Goal: Task Accomplishment & Management: Complete application form

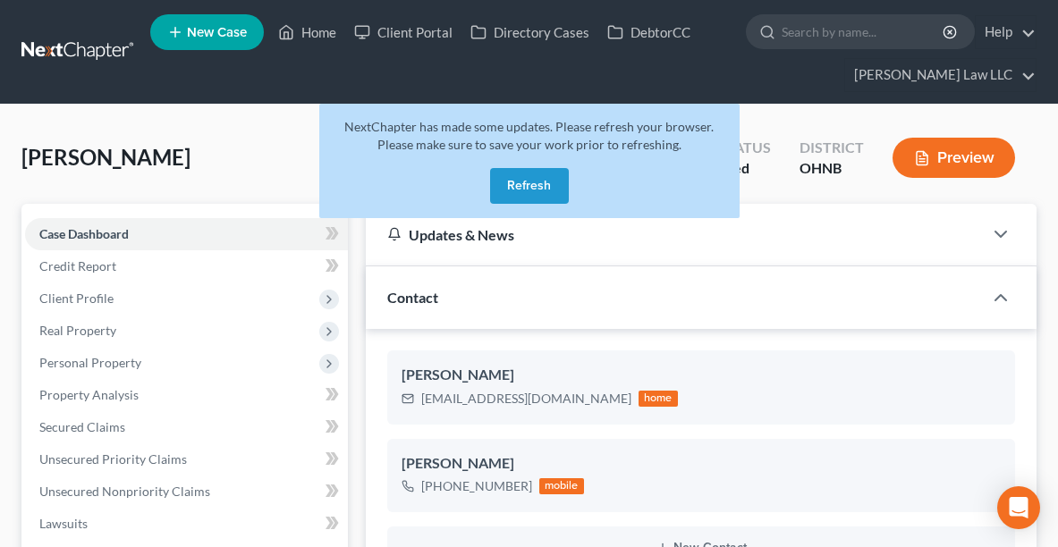
select select "6"
select select "0"
click at [528, 188] on button "Refresh" at bounding box center [529, 186] width 79 height 36
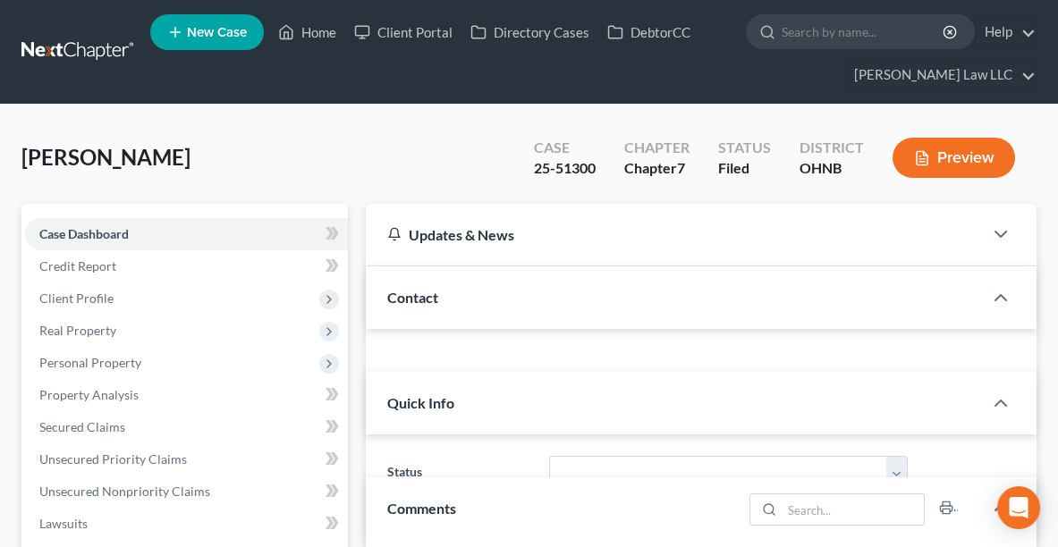
click at [200, 31] on span "New Case" at bounding box center [217, 32] width 60 height 13
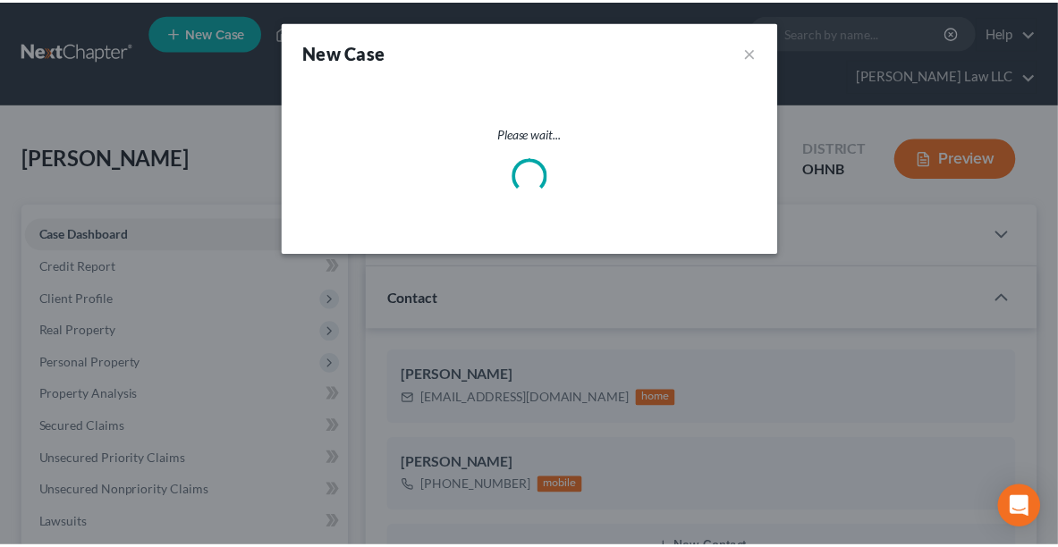
scroll to position [561, 0]
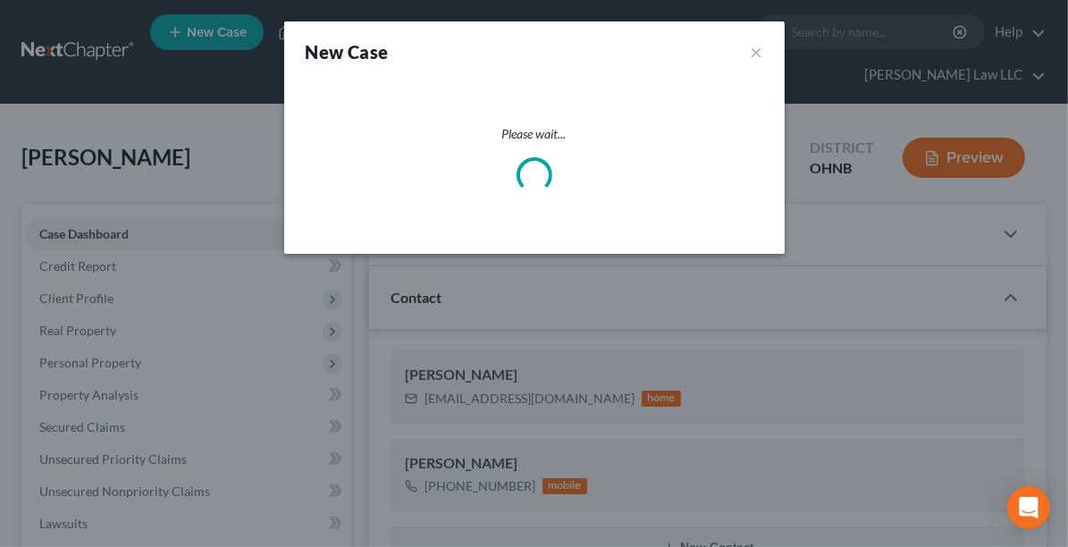
select select "61"
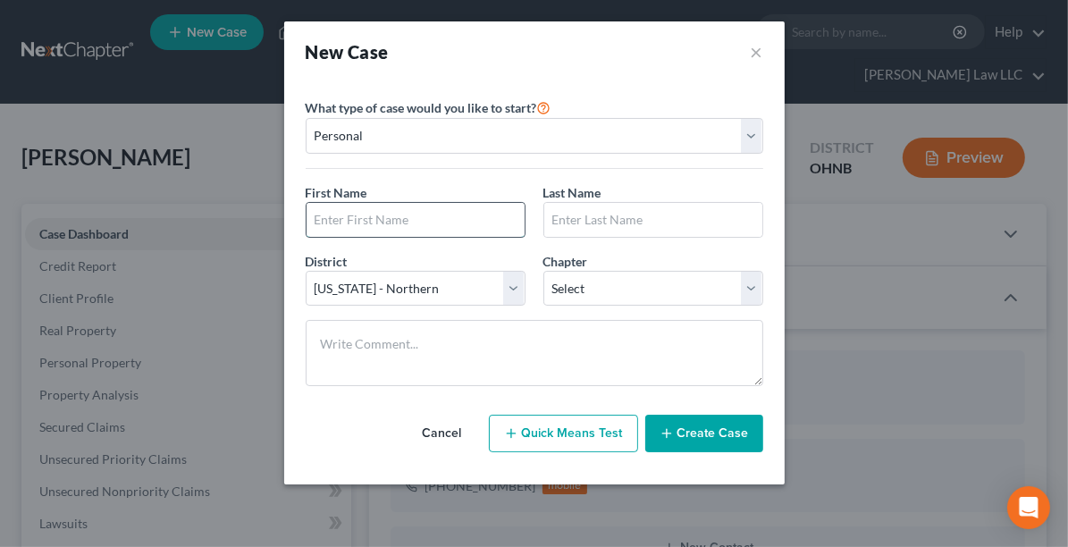
click at [436, 225] on input "text" at bounding box center [416, 220] width 218 height 34
type input "[PERSON_NAME]"
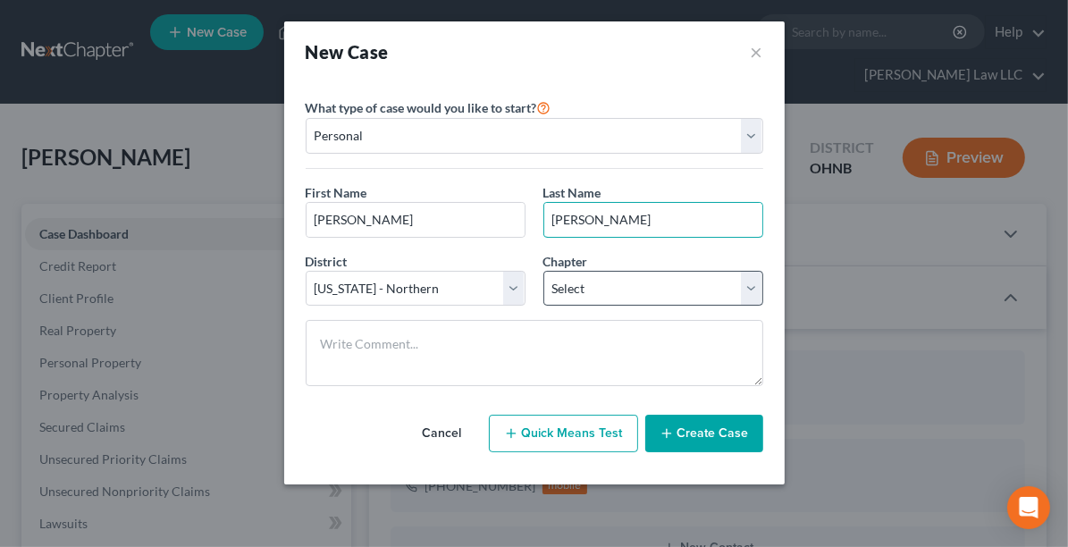
type input "[PERSON_NAME]"
click at [601, 290] on select "Select 7 11 12 13" at bounding box center [654, 289] width 220 height 36
select select "3"
click at [544, 271] on select "Select 7 11 12 13" at bounding box center [654, 289] width 220 height 36
click at [706, 426] on button "Create Case" at bounding box center [705, 434] width 118 height 38
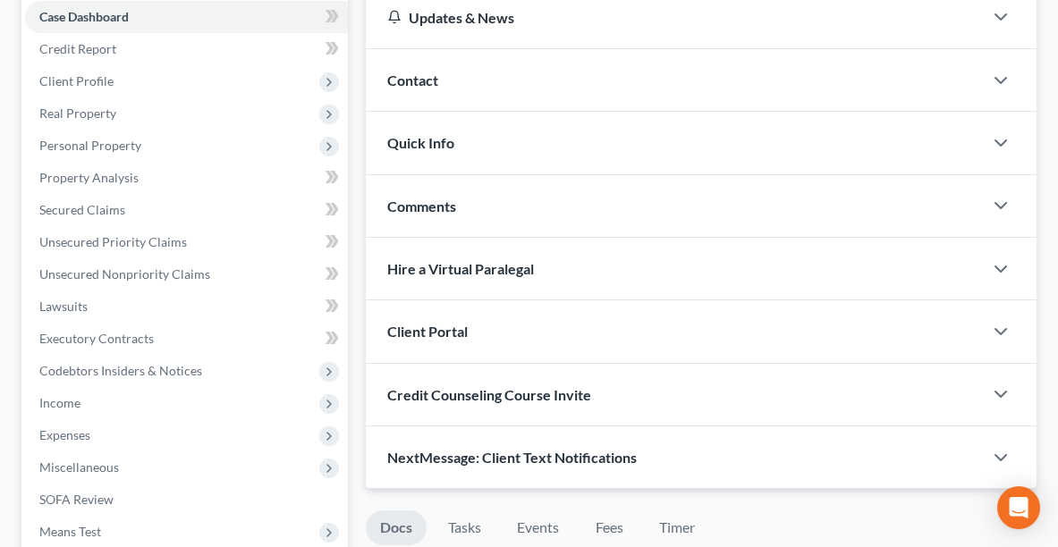
scroll to position [299, 0]
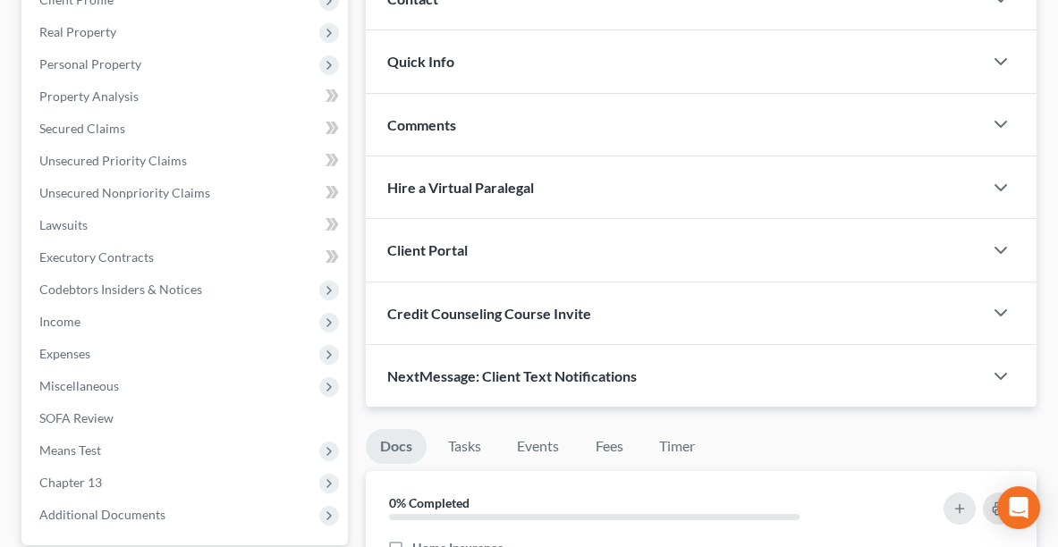
click at [504, 374] on span "NextMessage: Client Text Notifications" at bounding box center [511, 375] width 249 height 17
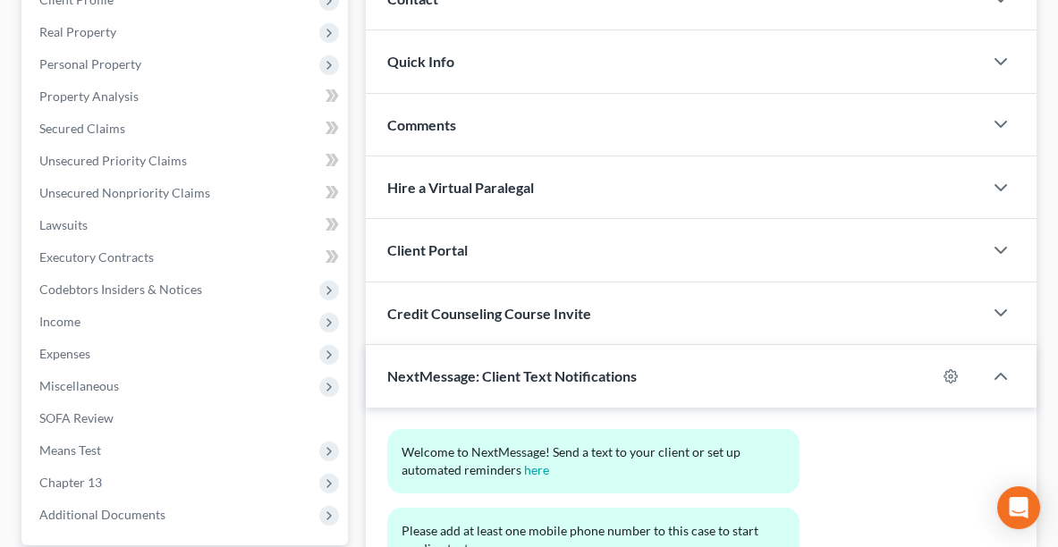
click at [649, 266] on div "Client Portal" at bounding box center [674, 250] width 617 height 62
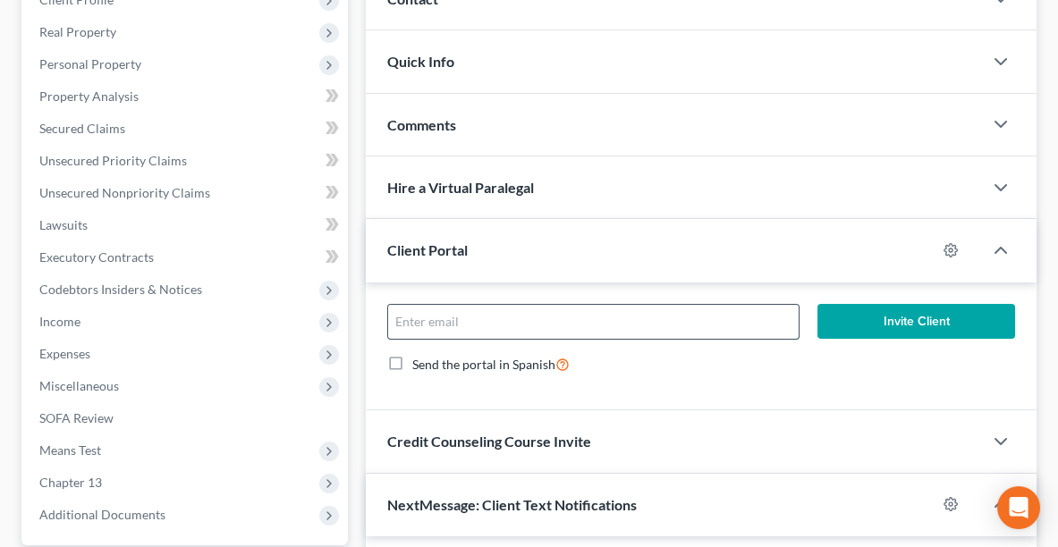
click at [578, 324] on input "email" at bounding box center [593, 322] width 410 height 34
type input "[PERSON_NAME][EMAIL_ADDRESS][DOMAIN_NAME]"
click at [905, 304] on button "Invite Client" at bounding box center [916, 322] width 198 height 36
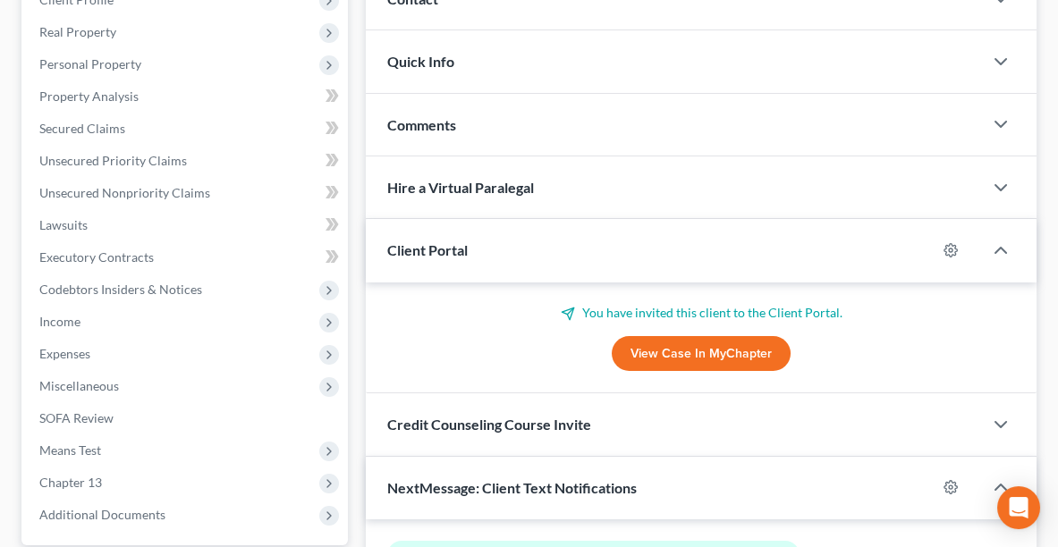
click at [905, 304] on p "You have invited this client to the Client Portal." at bounding box center [701, 313] width 628 height 18
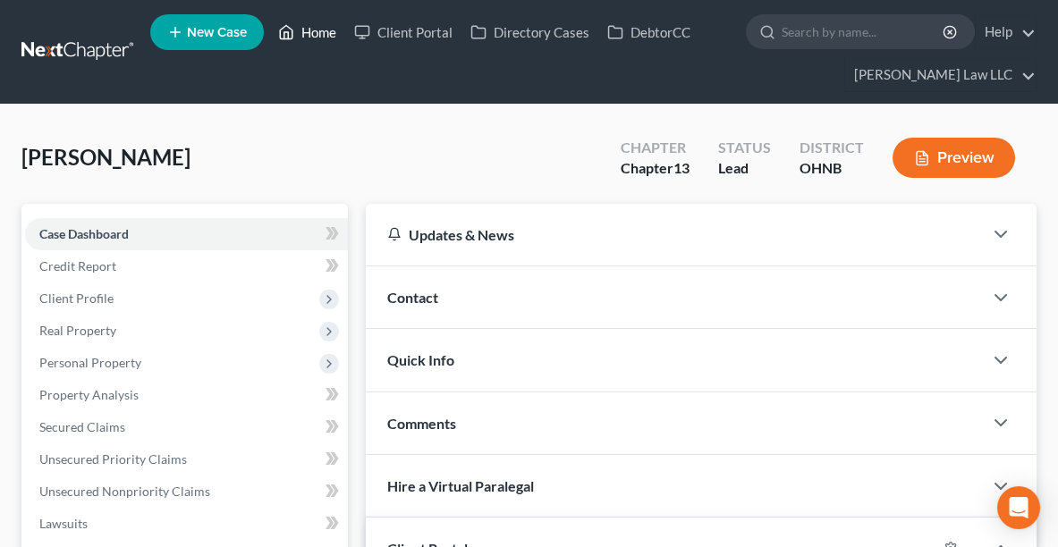
click at [316, 34] on link "Home" at bounding box center [307, 32] width 76 height 32
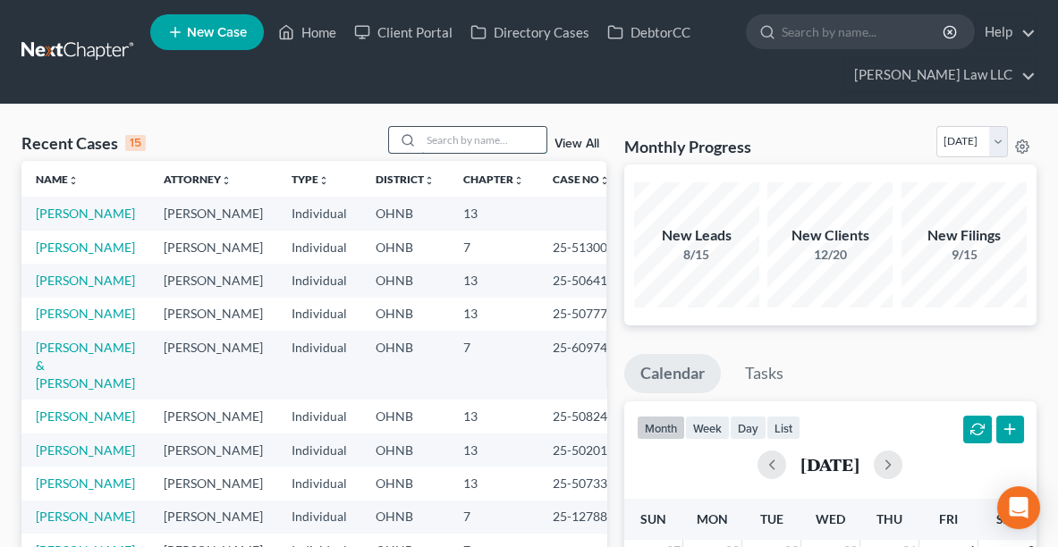
click at [446, 136] on input "search" at bounding box center [483, 140] width 125 height 26
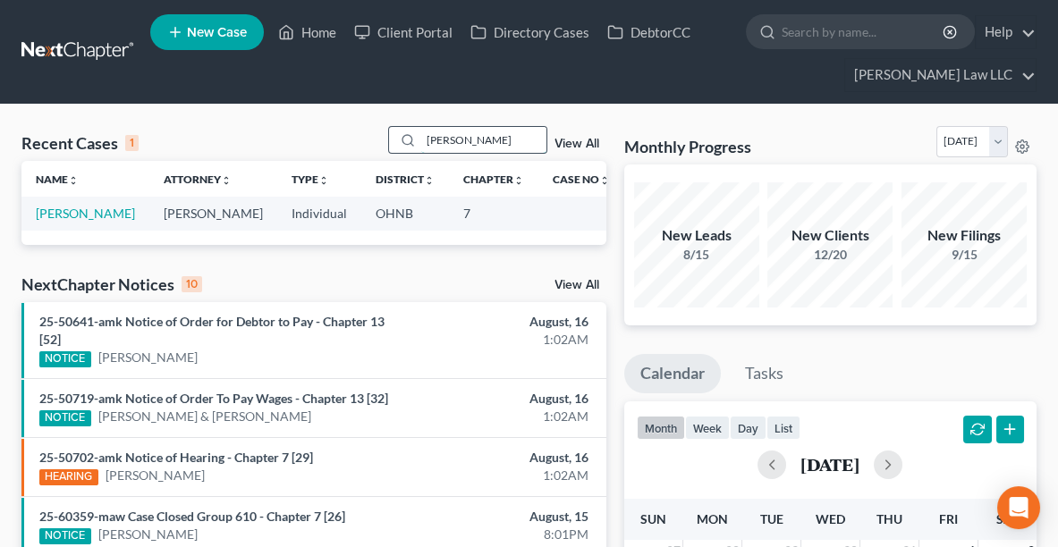
type input "[PERSON_NAME]"
click at [80, 216] on link "[PERSON_NAME]" at bounding box center [85, 213] width 99 height 15
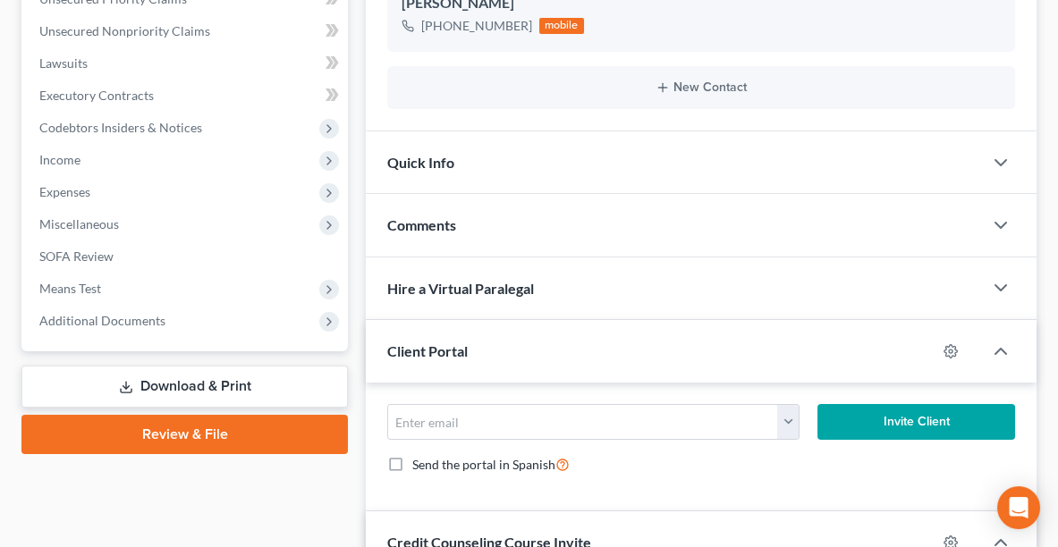
scroll to position [718, 0]
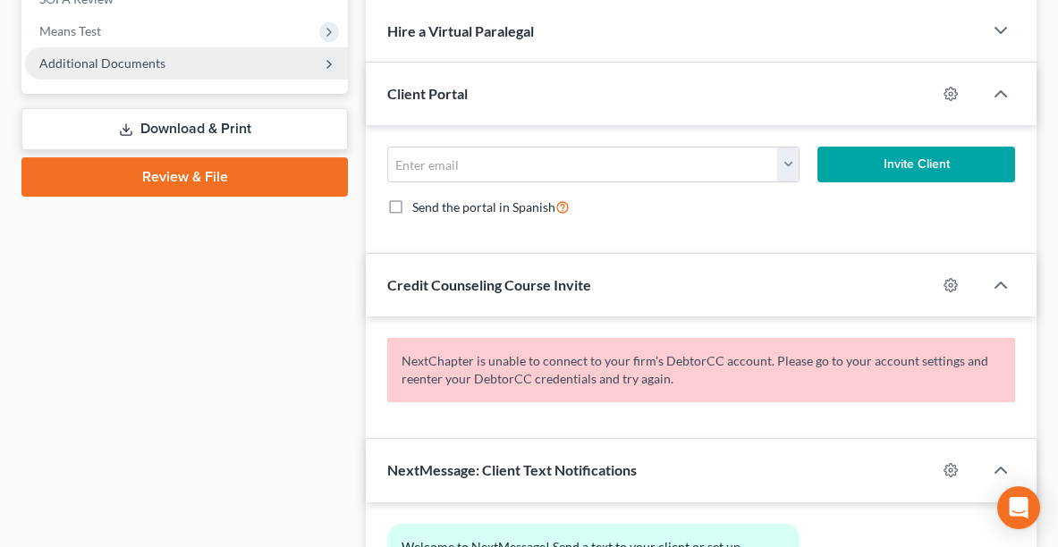
click at [178, 72] on span "Additional Documents" at bounding box center [186, 63] width 323 height 32
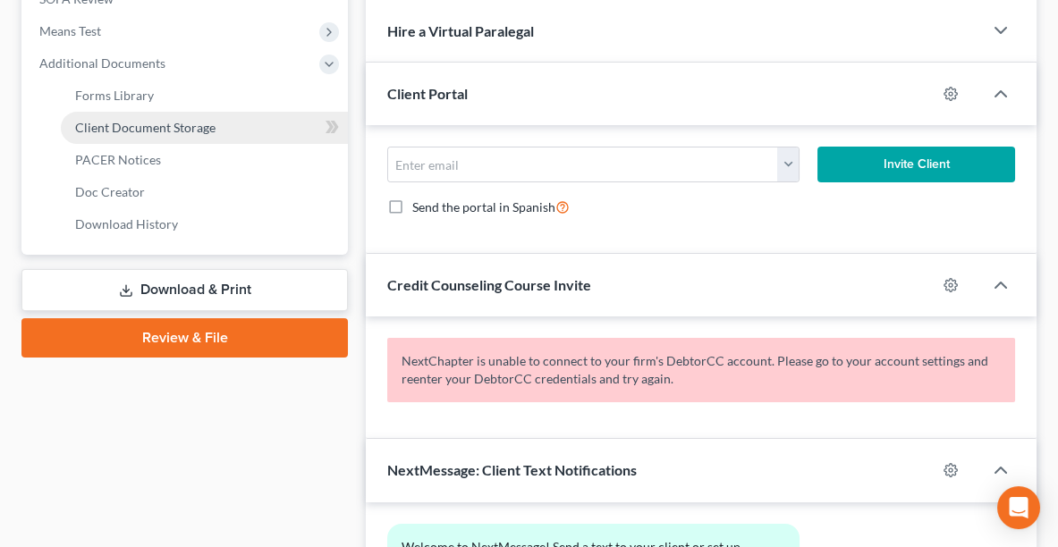
click at [123, 131] on span "Client Document Storage" at bounding box center [145, 127] width 140 height 15
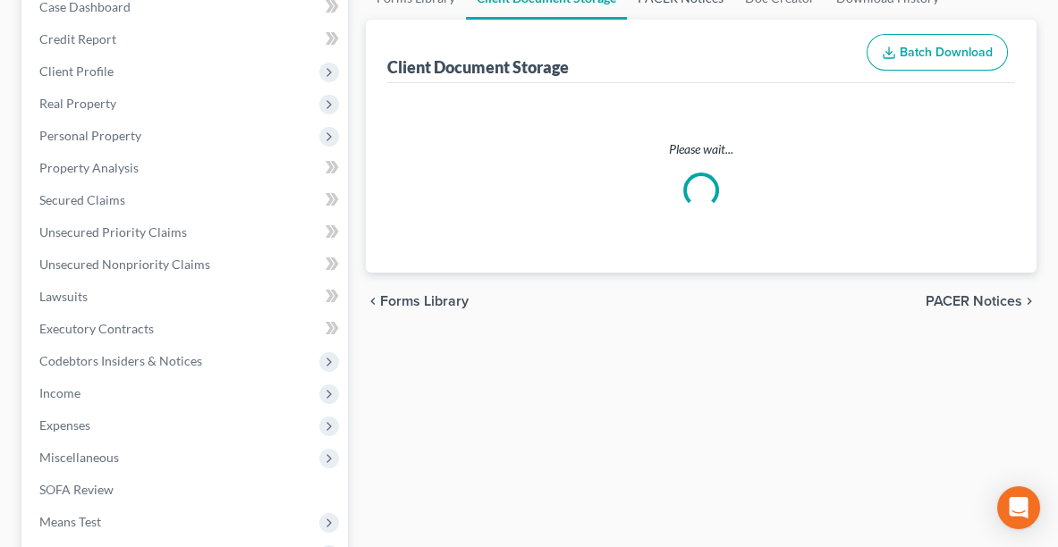
scroll to position [26, 0]
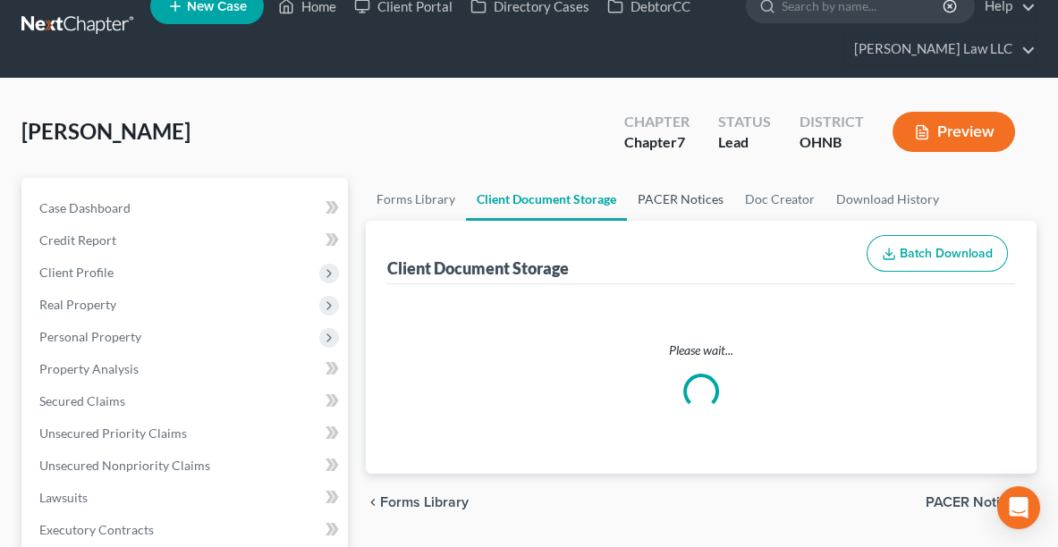
select select "5"
select select "20"
select select "16"
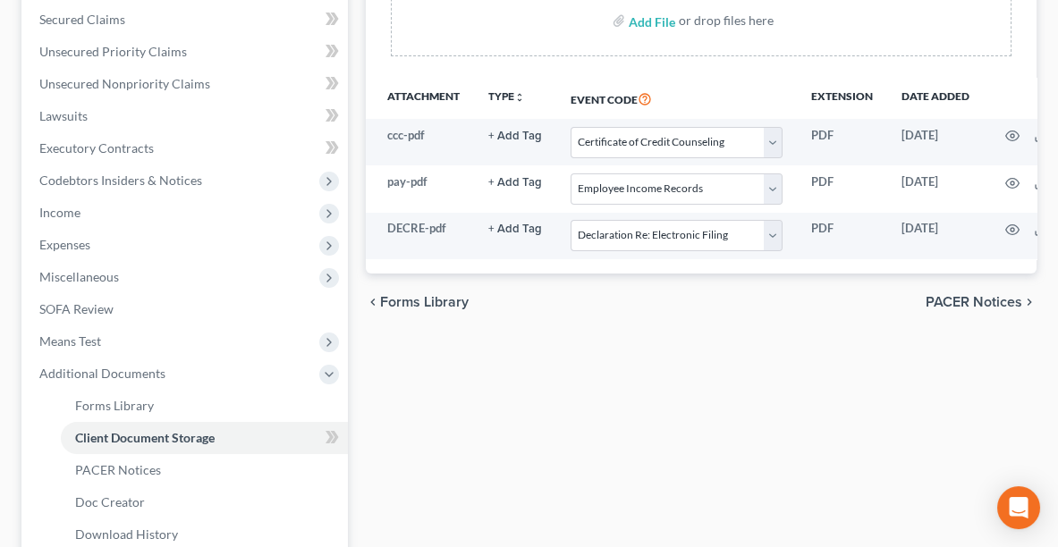
scroll to position [592, 0]
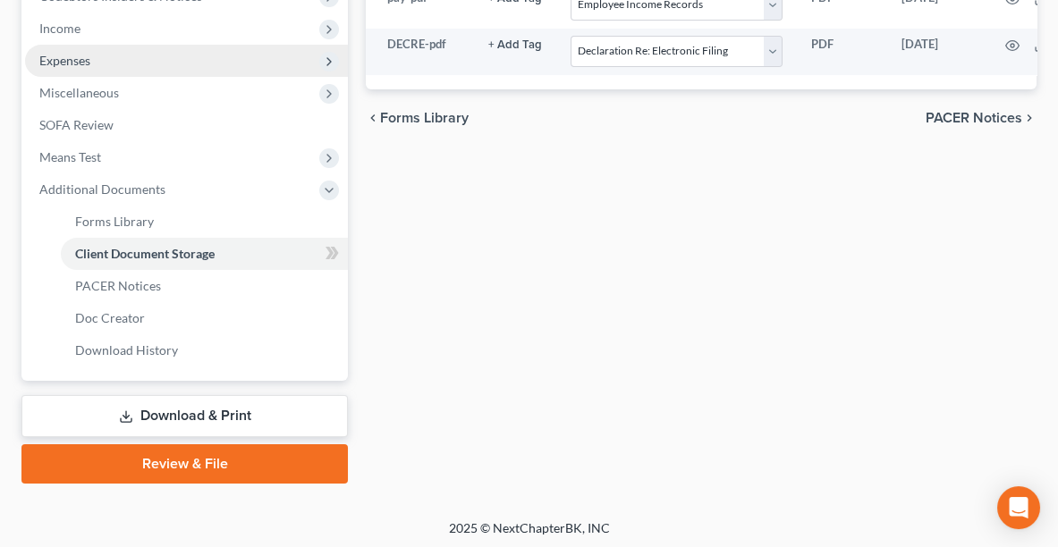
click at [74, 57] on span "Expenses" at bounding box center [64, 60] width 51 height 15
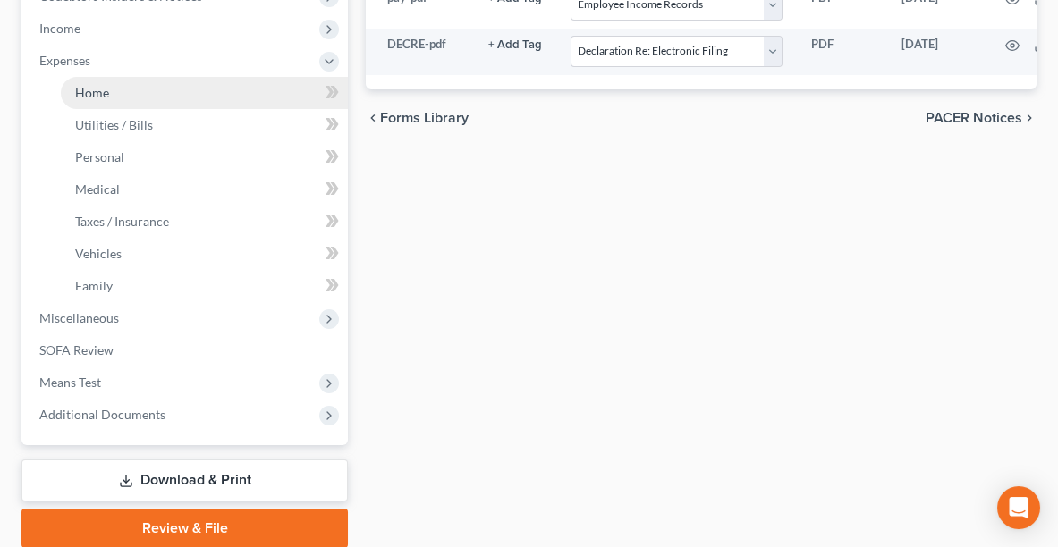
click at [89, 92] on span "Home" at bounding box center [92, 92] width 34 height 15
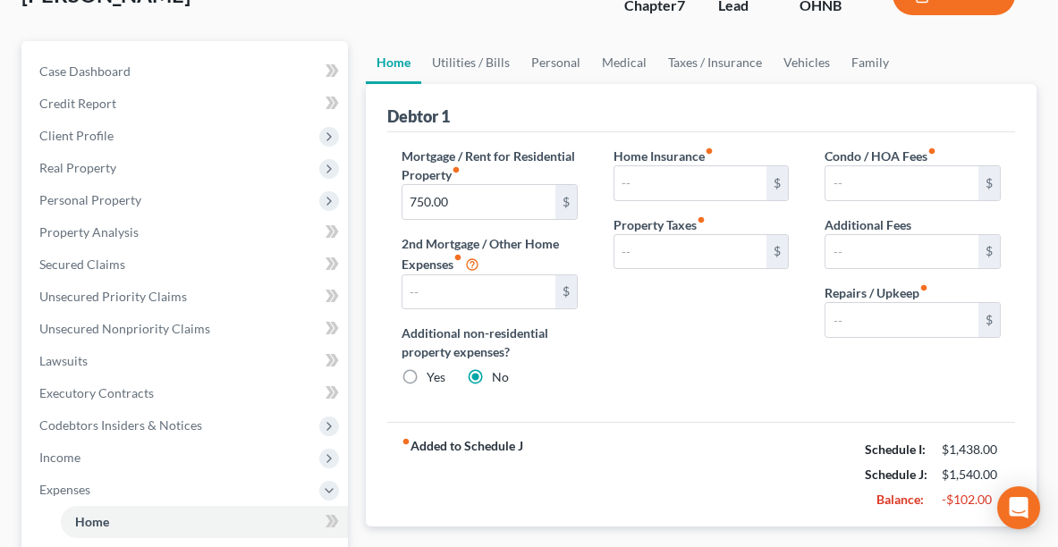
scroll to position [160, 0]
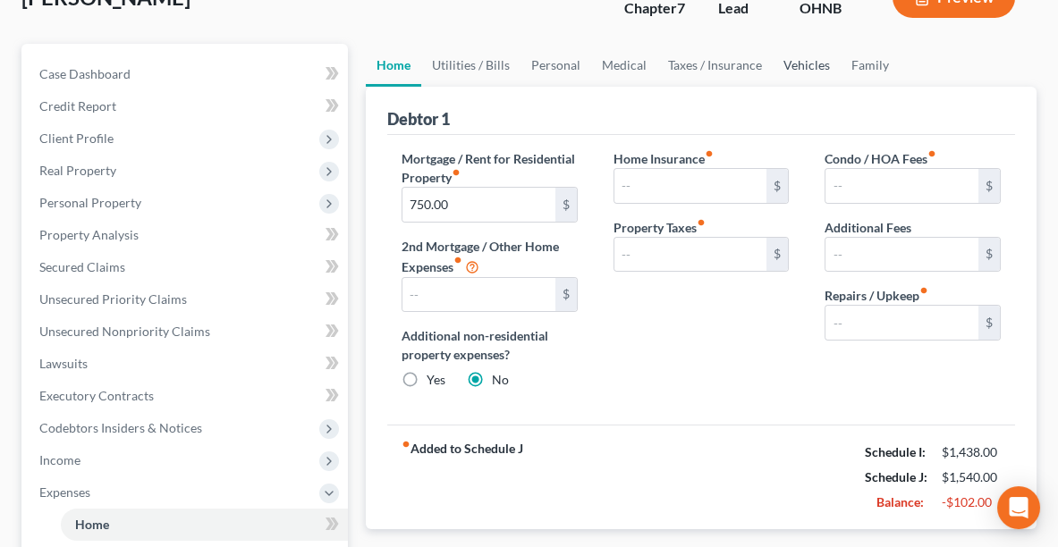
click at [815, 69] on link "Vehicles" at bounding box center [807, 65] width 68 height 43
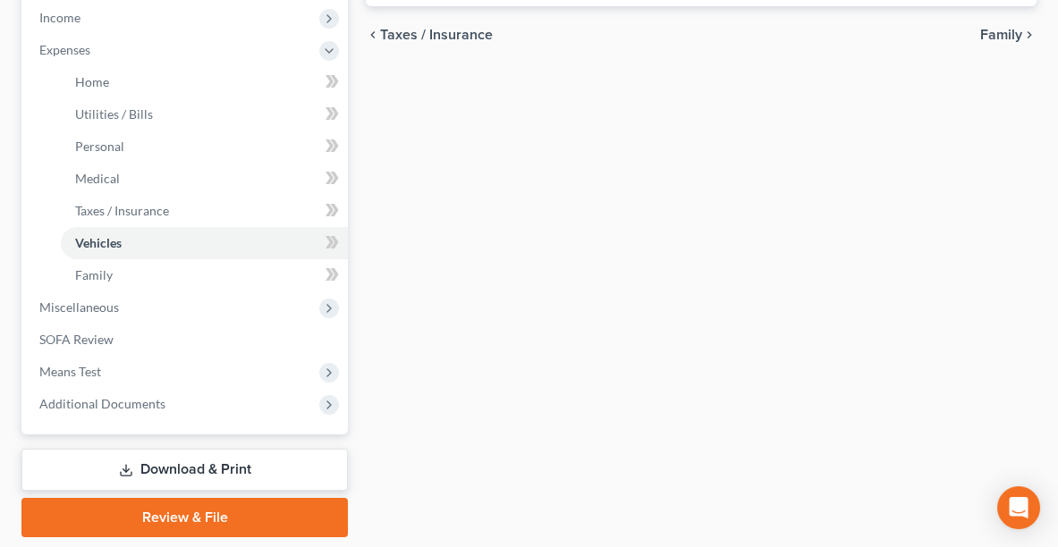
scroll to position [656, 0]
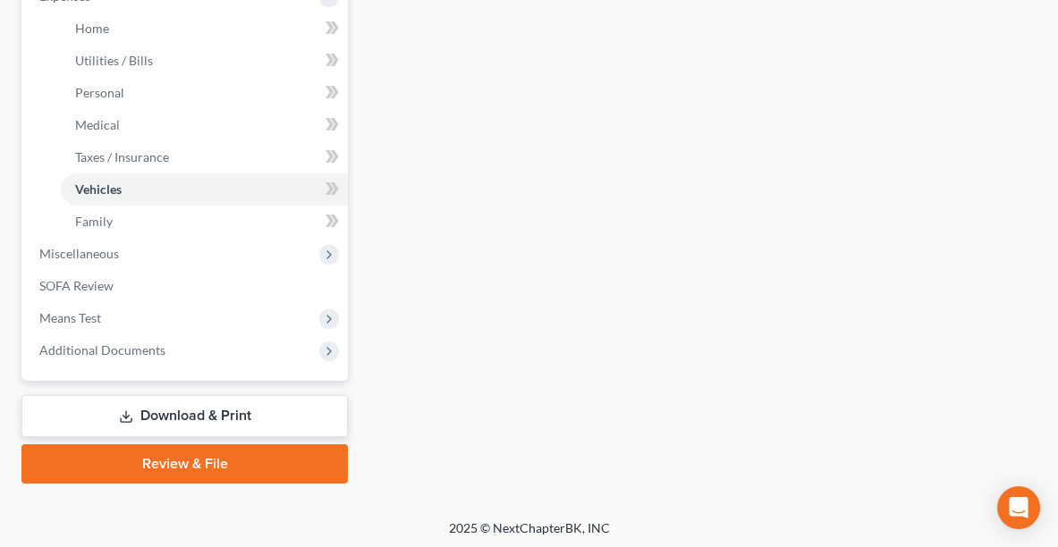
click at [191, 455] on link "Review & File" at bounding box center [184, 463] width 326 height 39
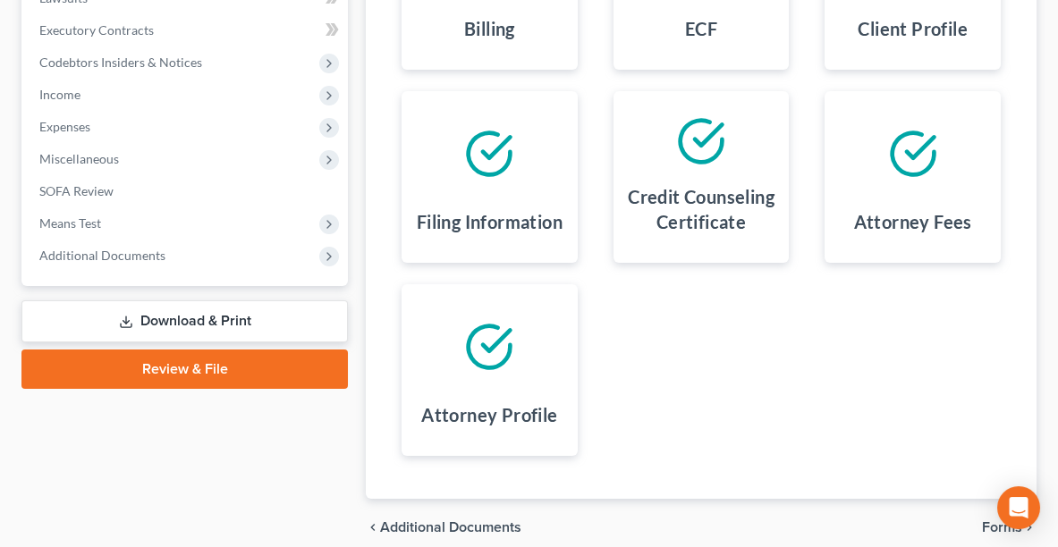
scroll to position [603, 0]
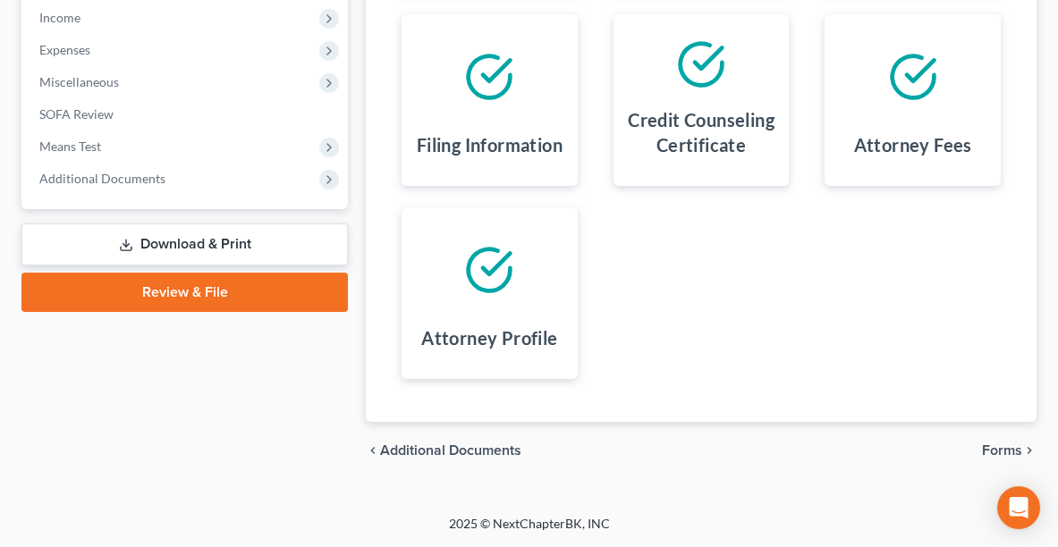
click at [1001, 454] on span "Forms" at bounding box center [1002, 450] width 40 height 14
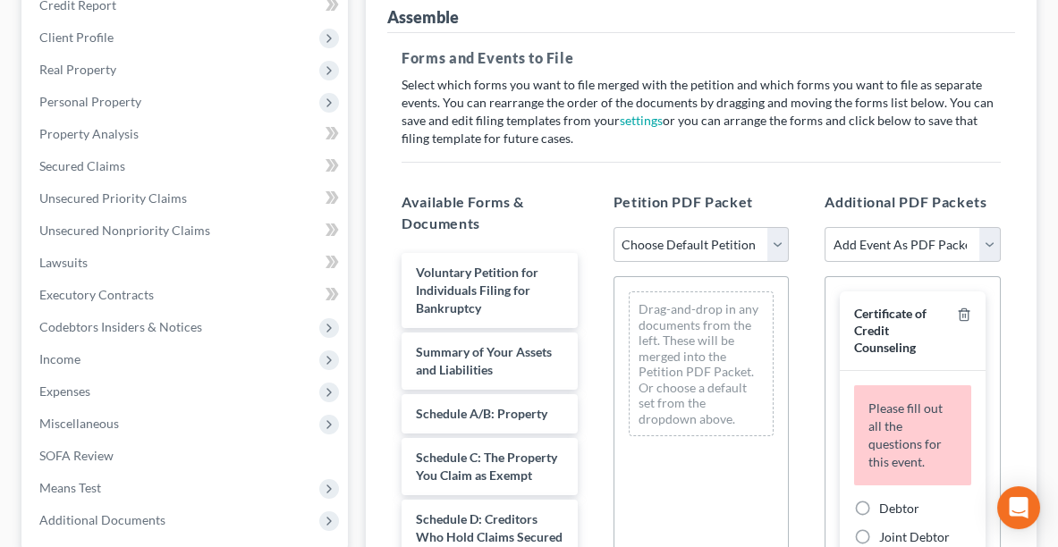
scroll to position [0, 0]
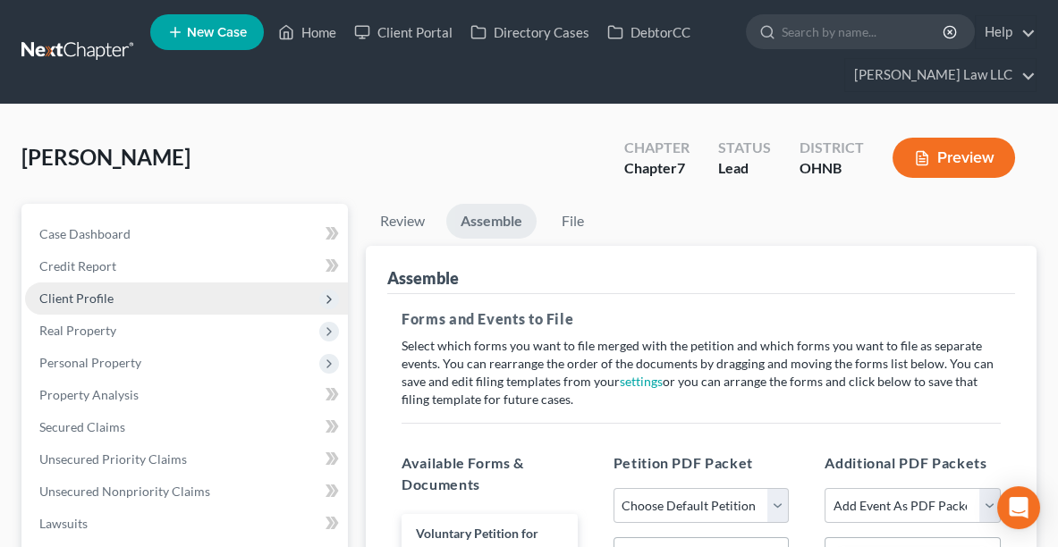
click at [83, 295] on span "Client Profile" at bounding box center [76, 298] width 74 height 15
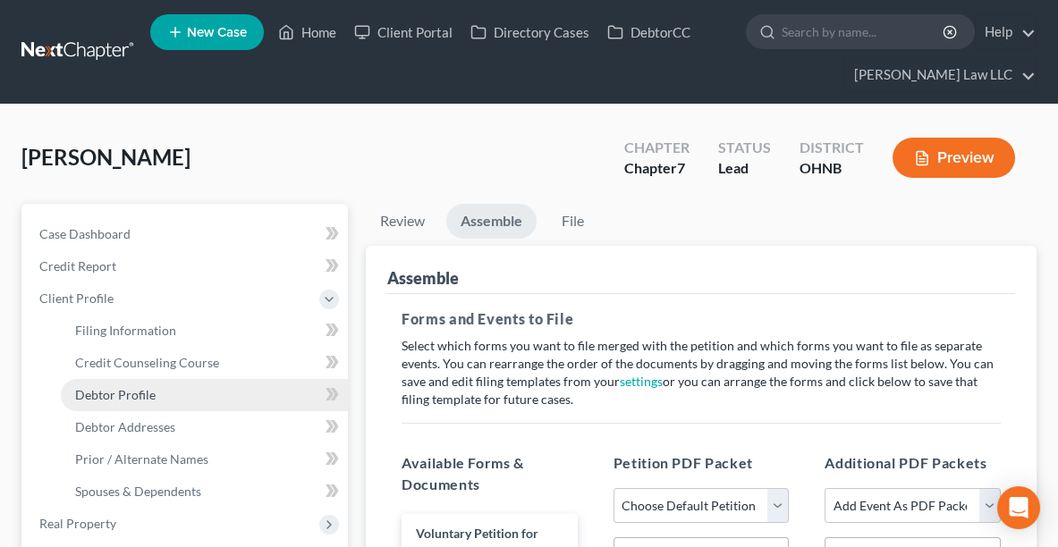
click at [130, 399] on span "Debtor Profile" at bounding box center [115, 394] width 80 height 15
select select "3"
select select "0"
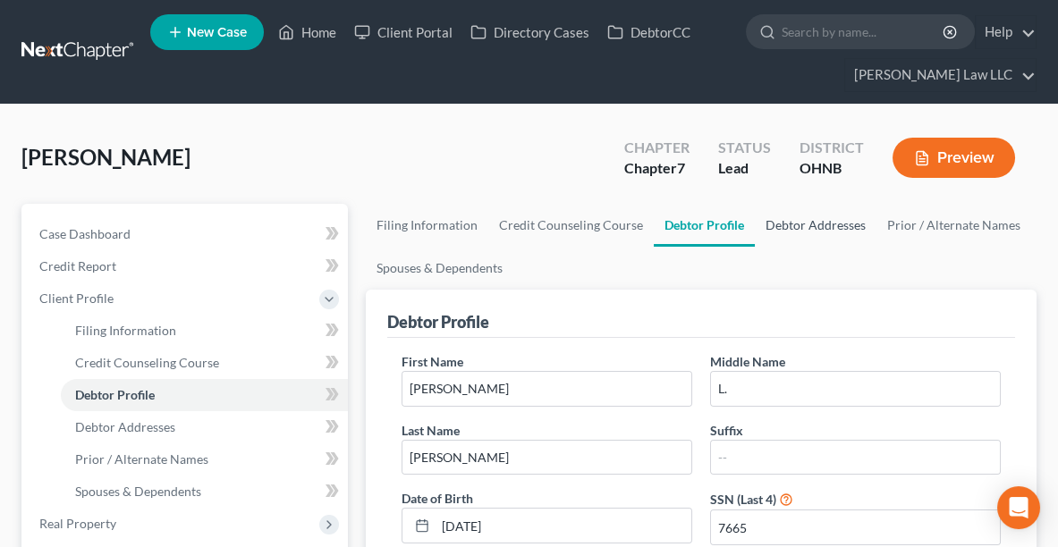
click at [795, 225] on link "Debtor Addresses" at bounding box center [816, 225] width 122 height 43
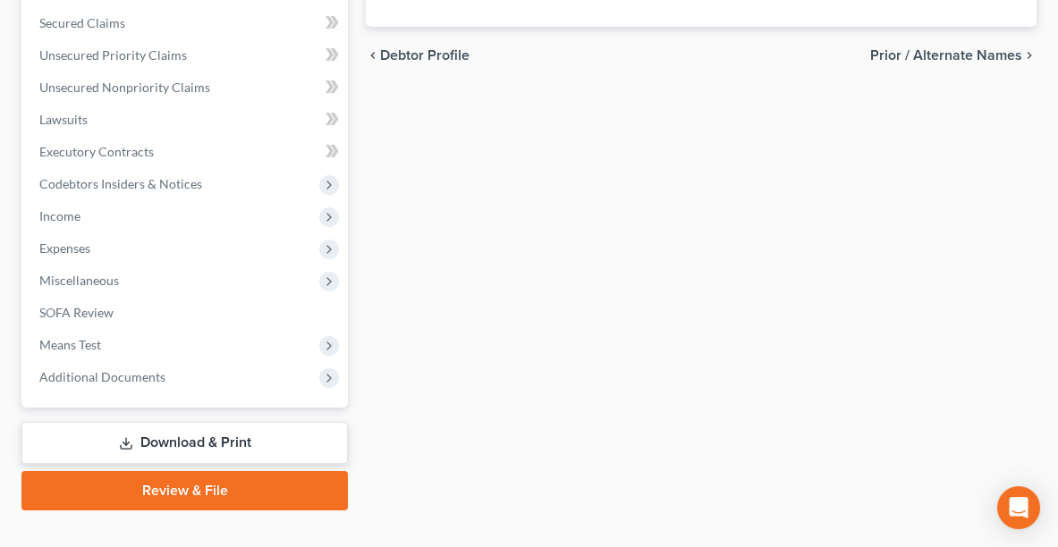
scroll to position [625, 0]
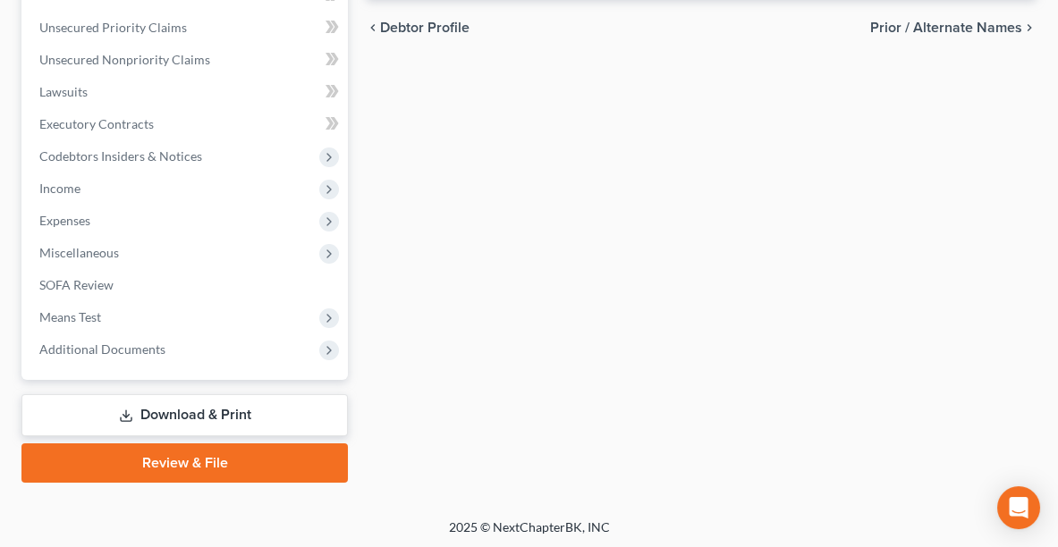
click at [171, 448] on link "Review & File" at bounding box center [184, 462] width 326 height 39
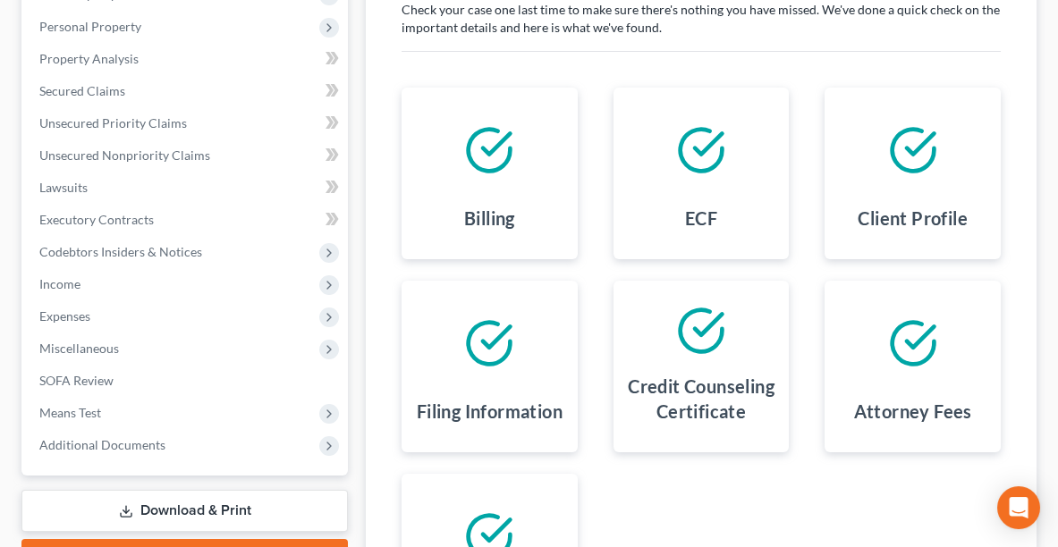
scroll to position [603, 0]
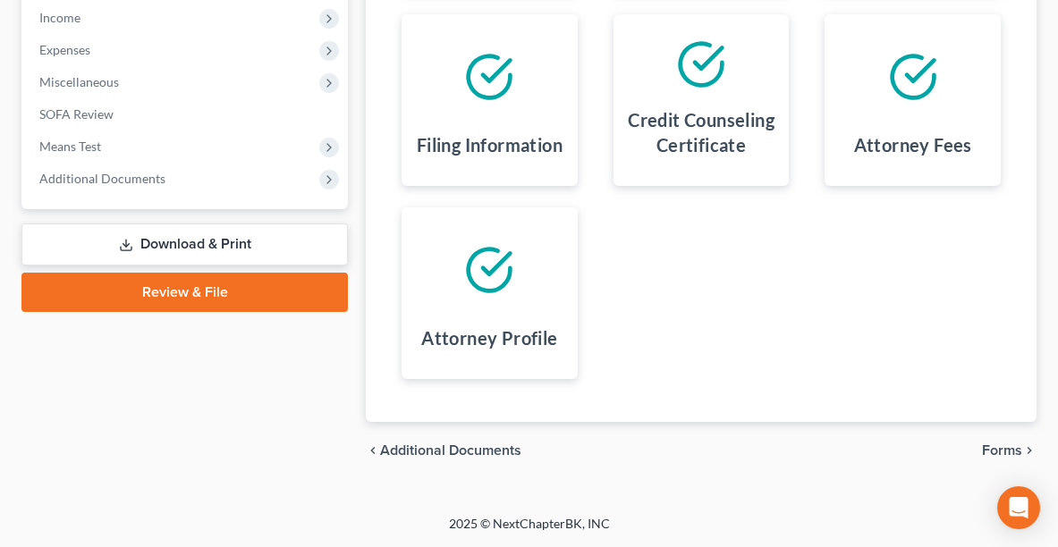
click at [1010, 449] on span "Forms" at bounding box center [1002, 450] width 40 height 14
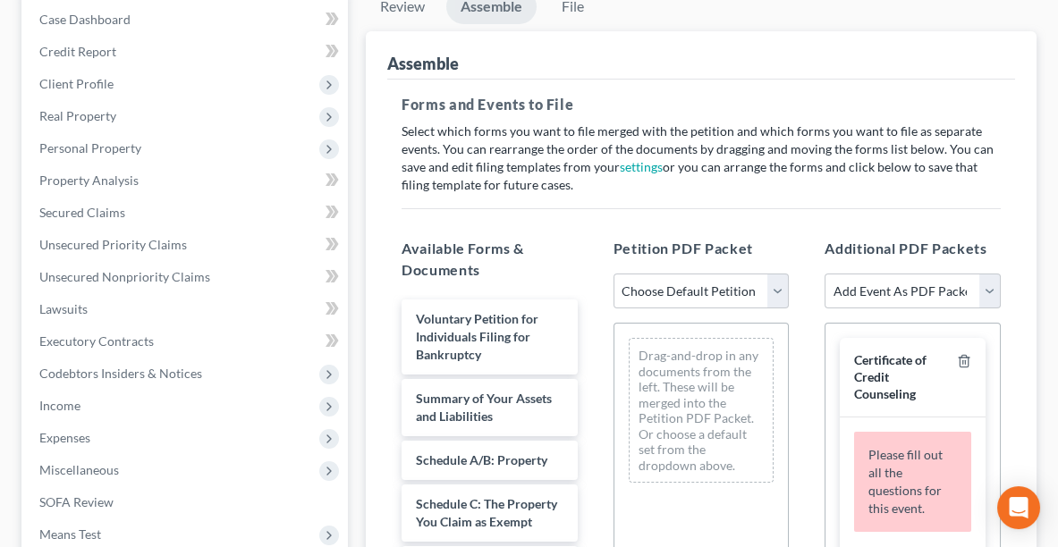
scroll to position [207, 0]
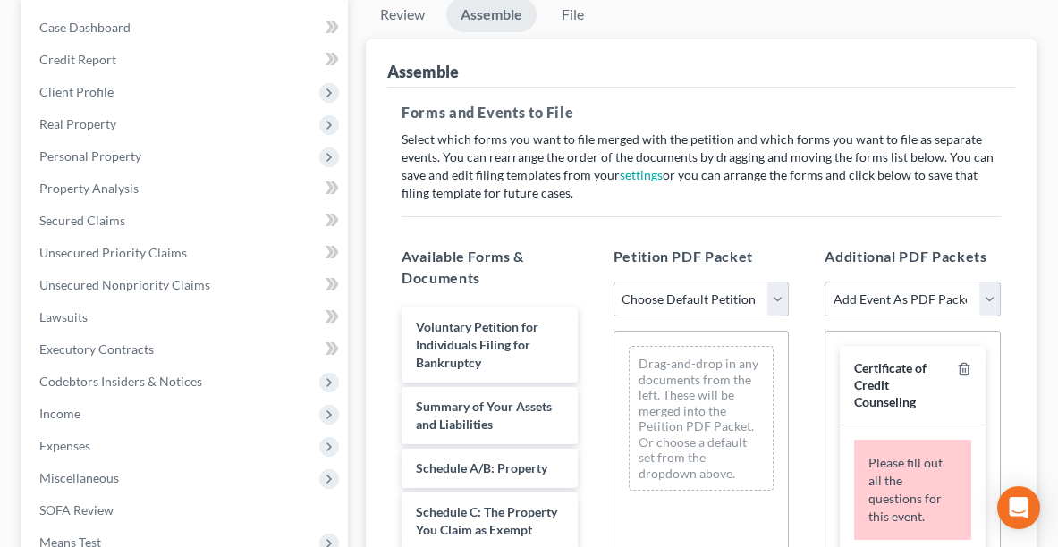
click at [649, 295] on select "Choose Default Petition PDF Packet Complete Bankruptcy Petition (all forms and …" at bounding box center [701, 300] width 176 height 36
select select "0"
click at [613, 282] on select "Choose Default Petition PDF Packet Complete Bankruptcy Petition (all forms and …" at bounding box center [701, 300] width 176 height 36
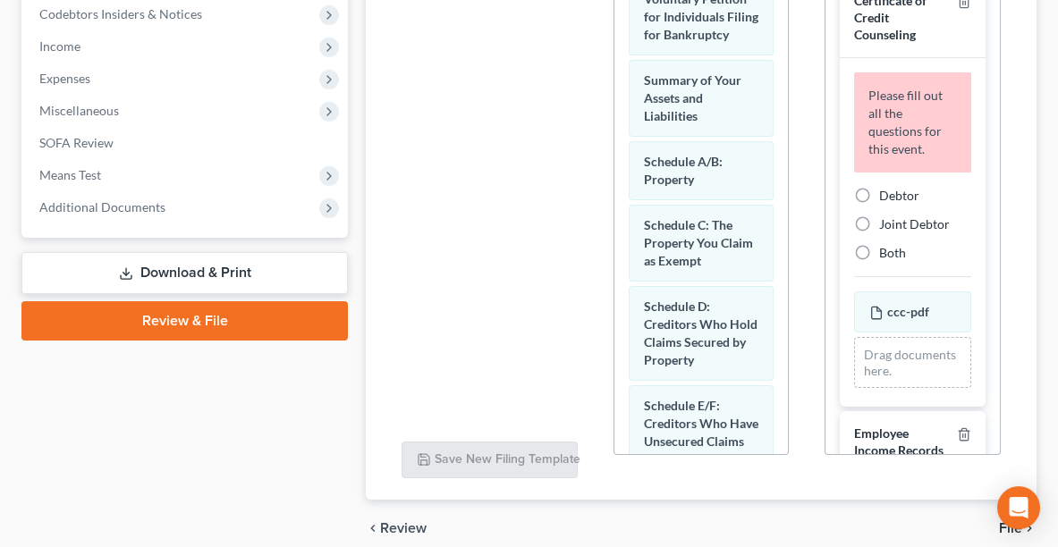
scroll to position [648, 0]
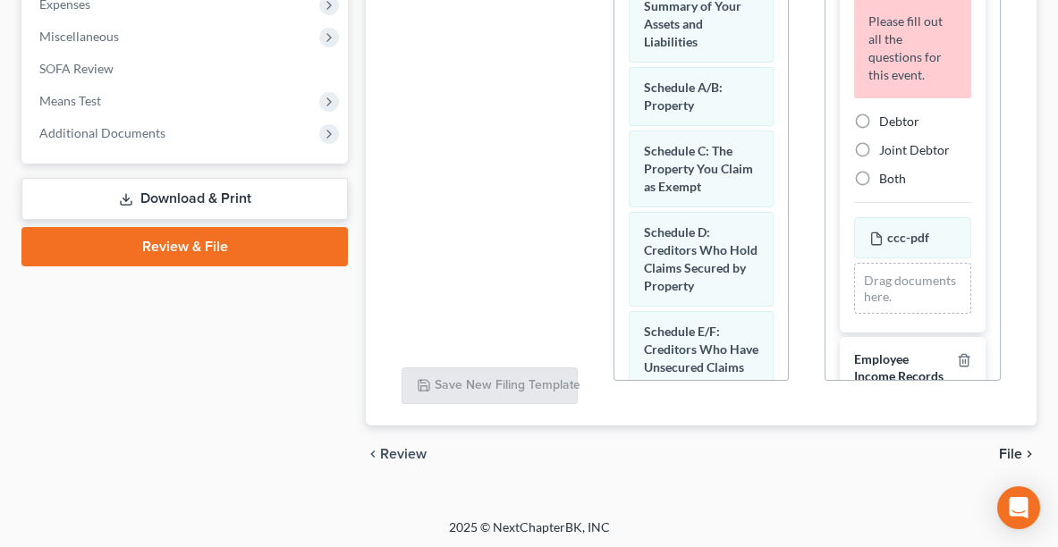
click at [917, 116] on span "Debtor" at bounding box center [899, 121] width 40 height 15
click at [898, 116] on input "Debtor" at bounding box center [892, 119] width 12 height 12
radio input "true"
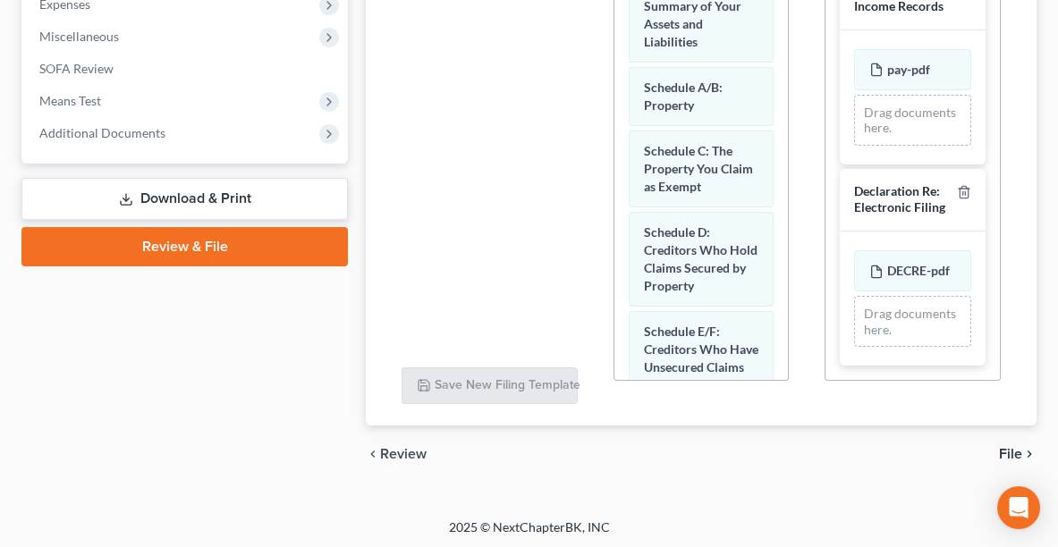
scroll to position [346, 0]
click at [1009, 448] on span "File" at bounding box center [1010, 454] width 23 height 14
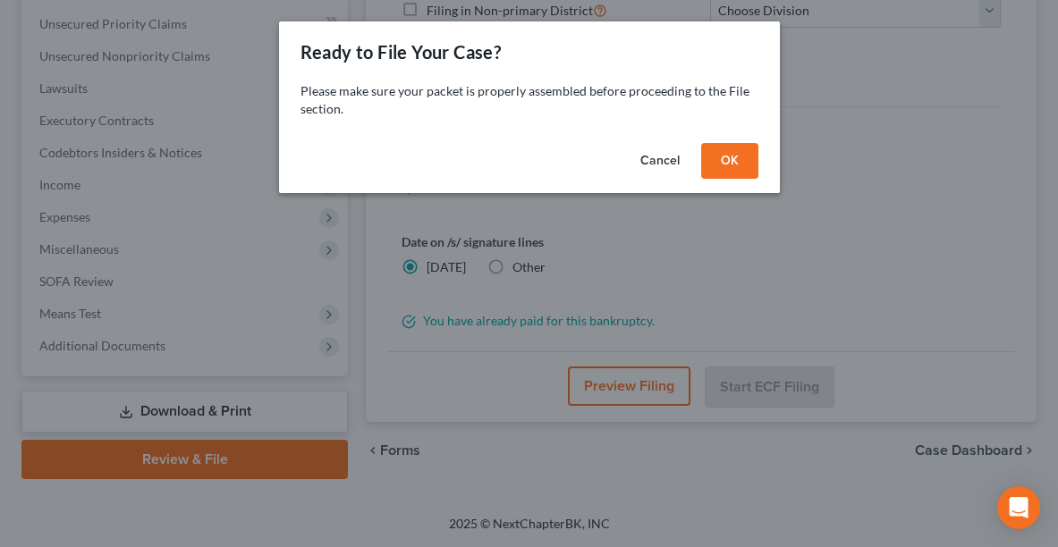
scroll to position [432, 0]
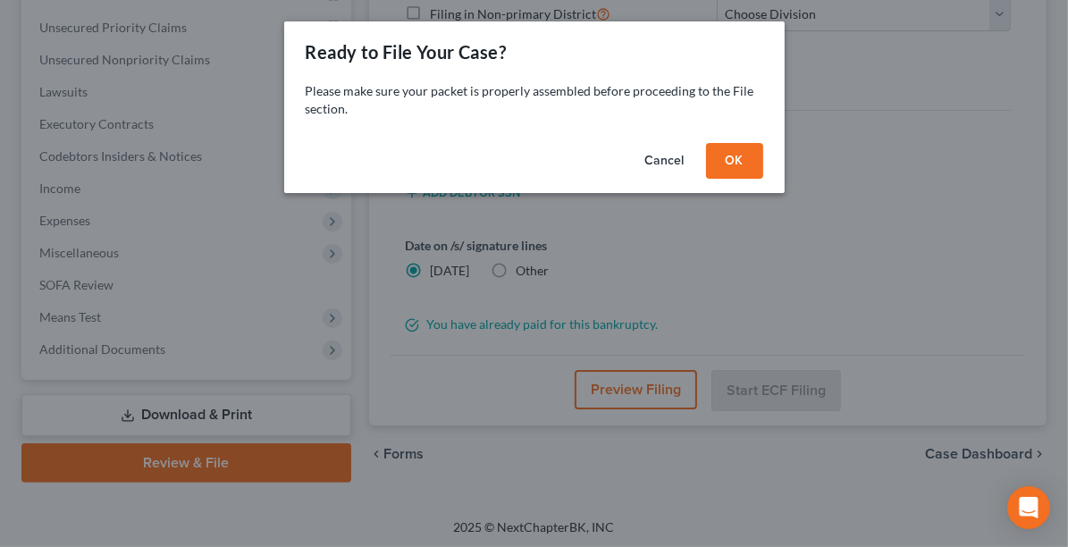
click at [739, 165] on button "OK" at bounding box center [734, 161] width 57 height 36
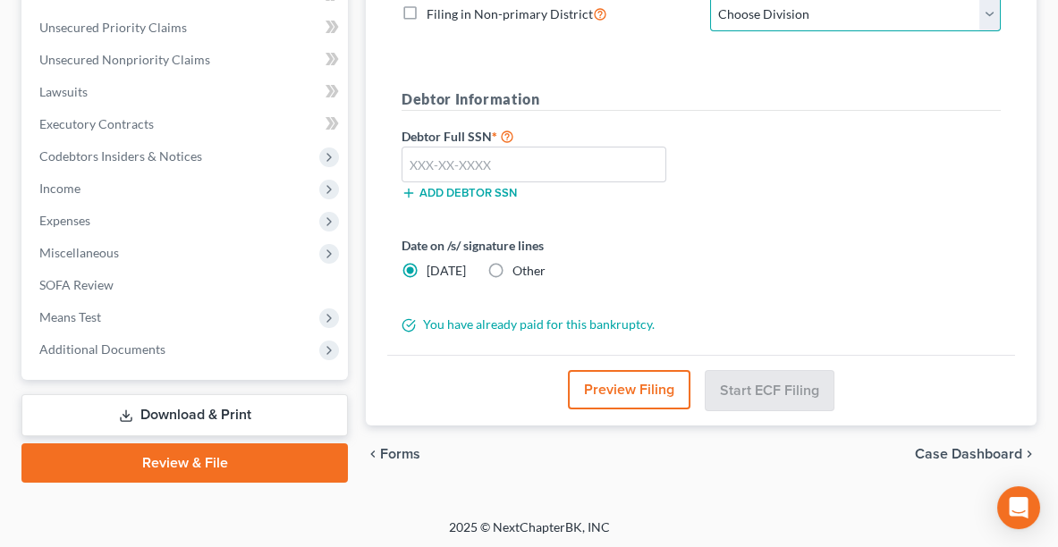
scroll to position [425, 0]
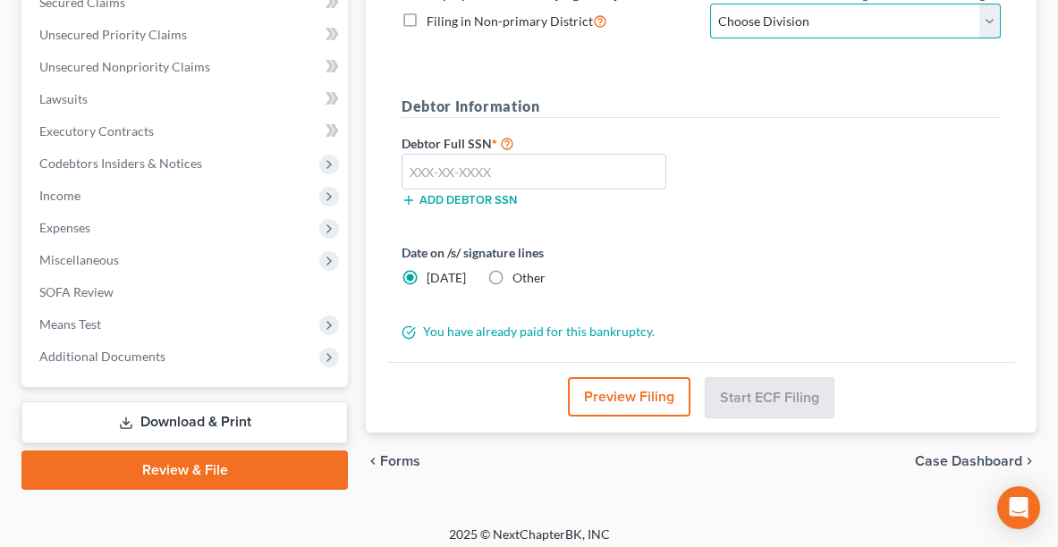
click at [870, 15] on select "Choose Division Akron [GEOGRAPHIC_DATA] [GEOGRAPHIC_DATA] [GEOGRAPHIC_DATA] [GE…" at bounding box center [855, 22] width 291 height 36
select select "0"
click at [710, 4] on select "Choose Division Akron [GEOGRAPHIC_DATA] [GEOGRAPHIC_DATA] [GEOGRAPHIC_DATA] [GE…" at bounding box center [855, 22] width 291 height 36
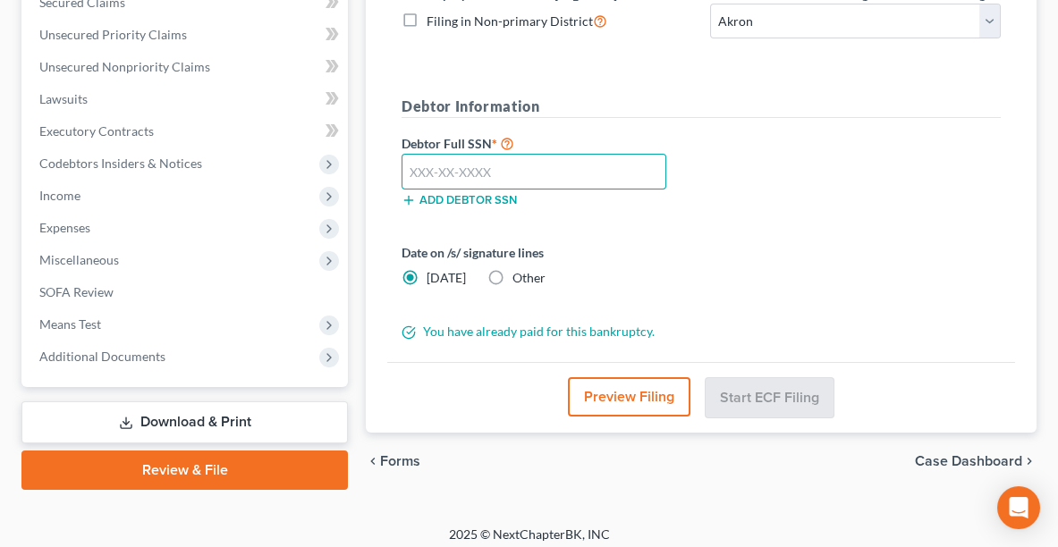
click at [445, 165] on input "text" at bounding box center [533, 172] width 265 height 36
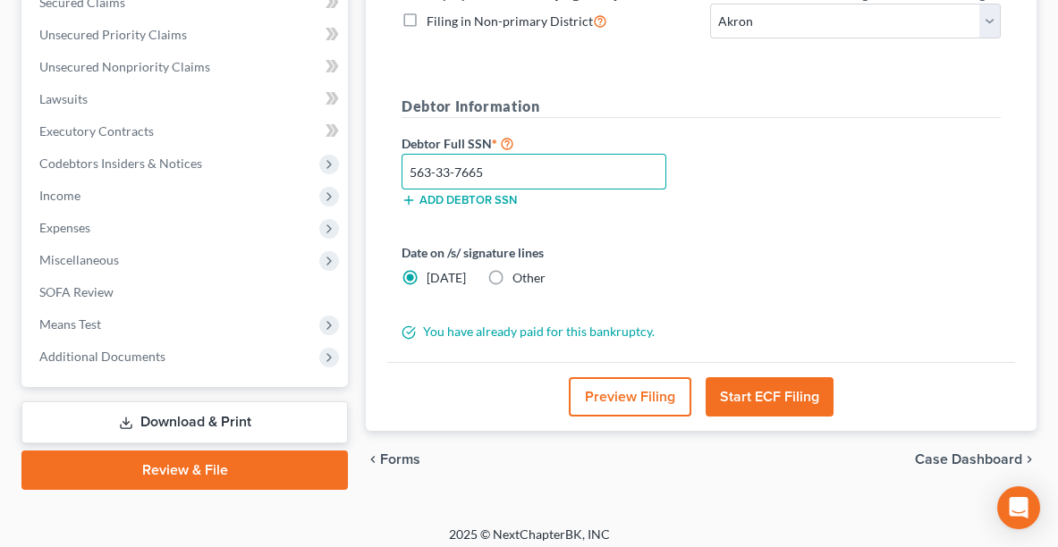
type input "563-33-7665"
click at [512, 272] on label "Other" at bounding box center [528, 278] width 33 height 18
click at [519, 272] on input "Other" at bounding box center [525, 275] width 12 height 12
radio input "true"
radio input "false"
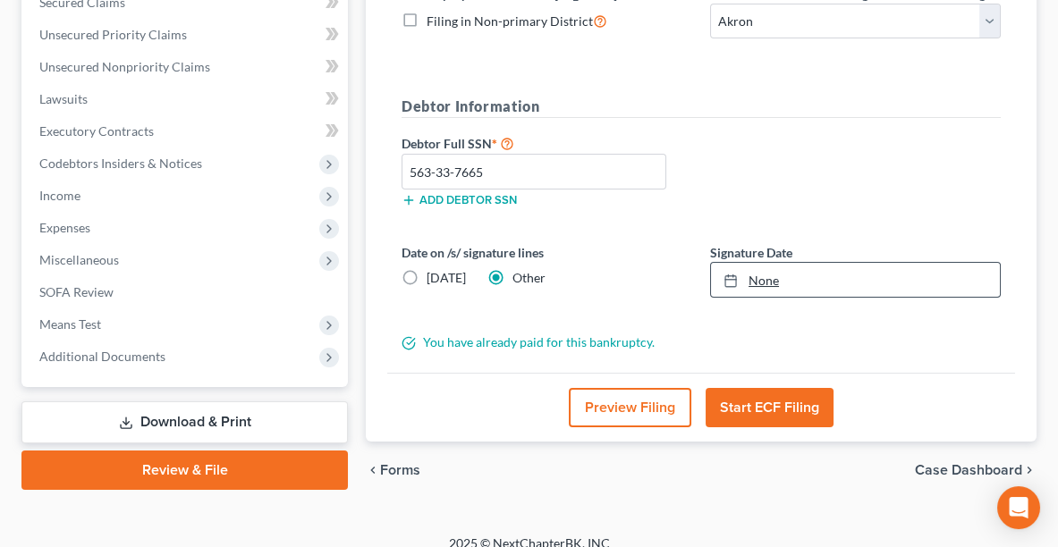
click at [753, 280] on link "None" at bounding box center [855, 280] width 289 height 34
type input "[DATE]"
click at [750, 401] on button "Start ECF Filing" at bounding box center [769, 407] width 128 height 39
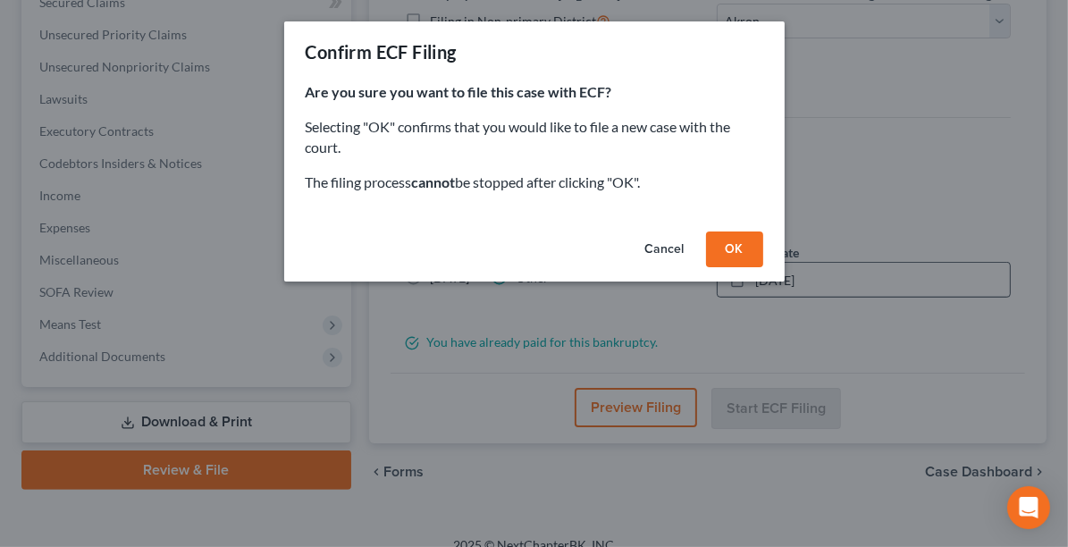
click at [739, 245] on button "OK" at bounding box center [734, 250] width 57 height 36
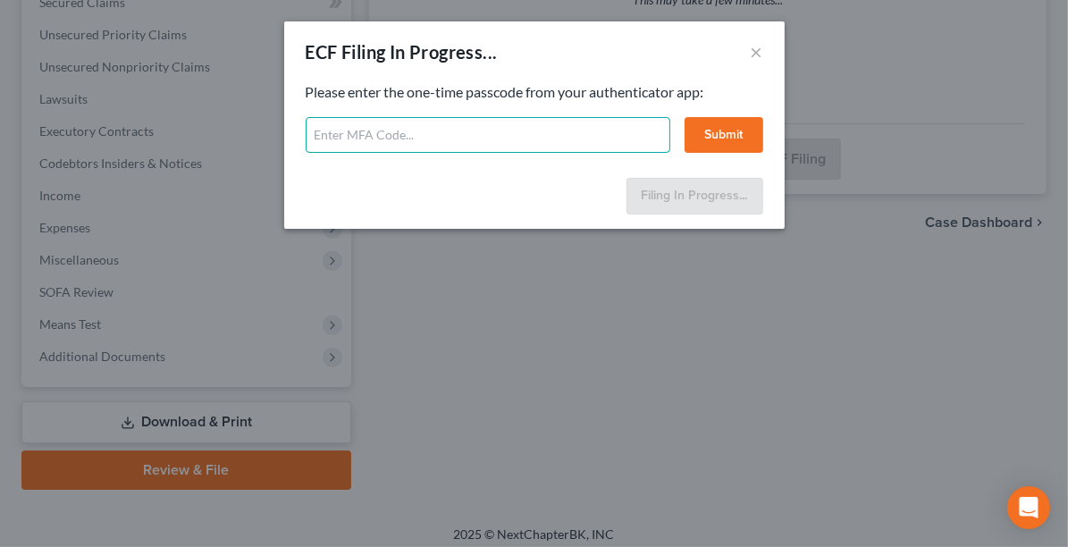
click at [443, 138] on input "text" at bounding box center [488, 135] width 365 height 36
type input "494642"
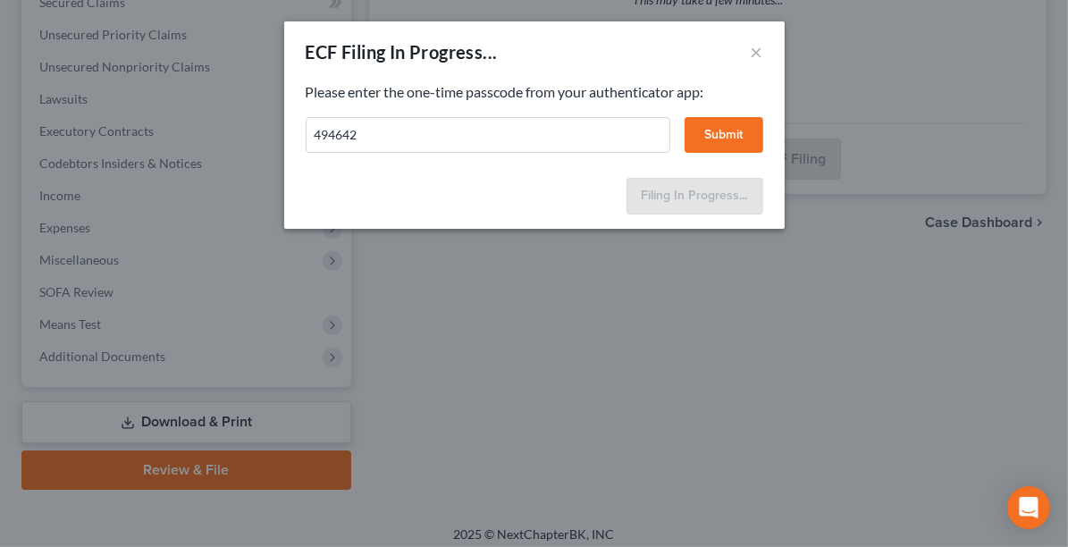
click at [721, 142] on button "Submit" at bounding box center [724, 135] width 79 height 36
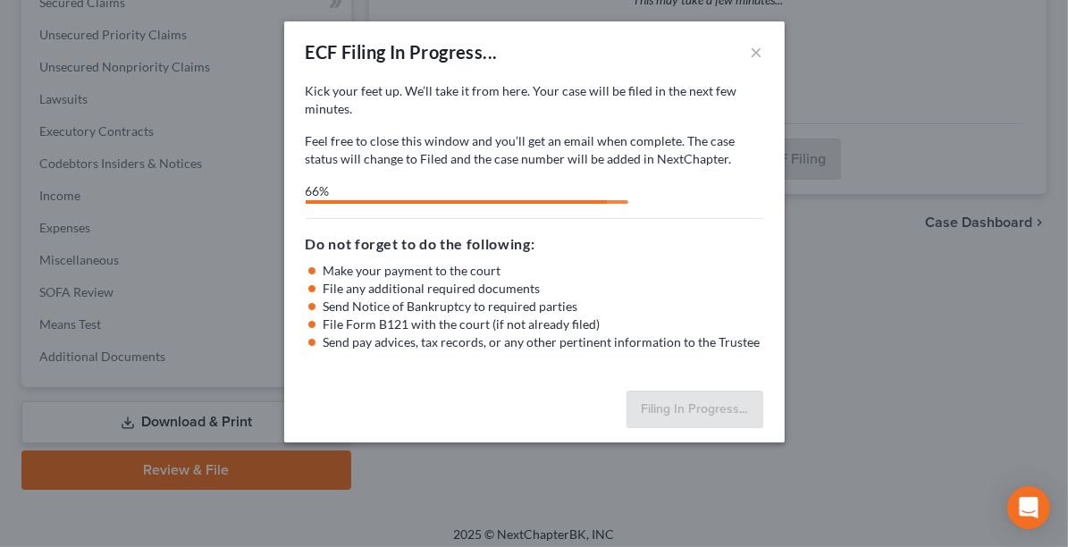
select select "0"
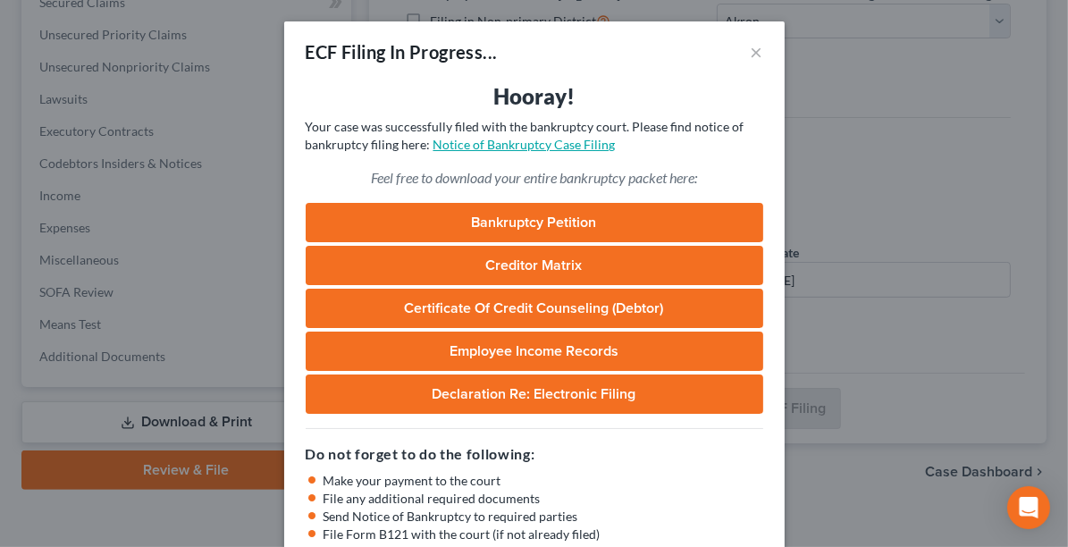
click at [553, 140] on link "Notice of Bankruptcy Case Filing" at bounding box center [525, 144] width 182 height 15
click at [754, 50] on button "×" at bounding box center [757, 51] width 13 height 21
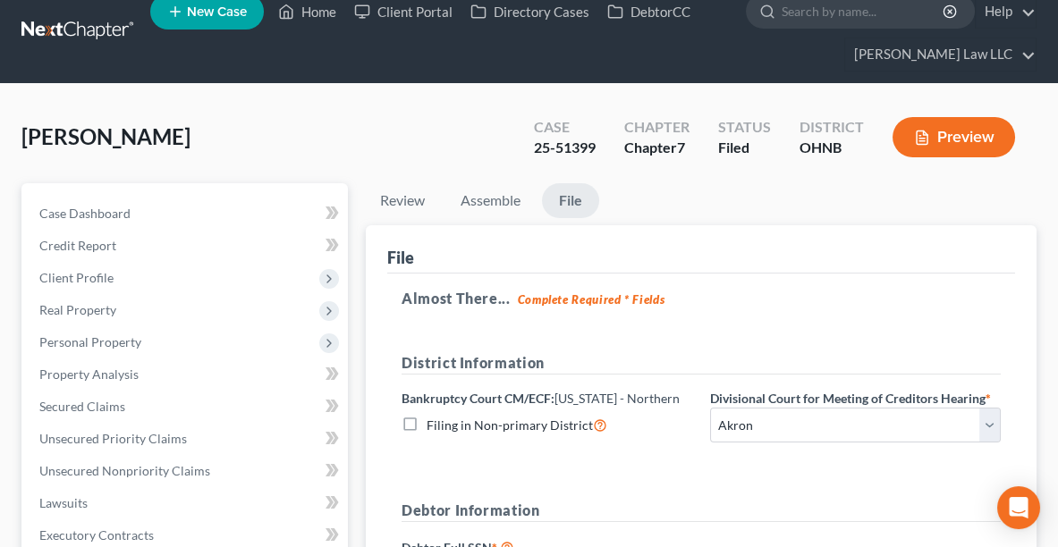
scroll to position [0, 0]
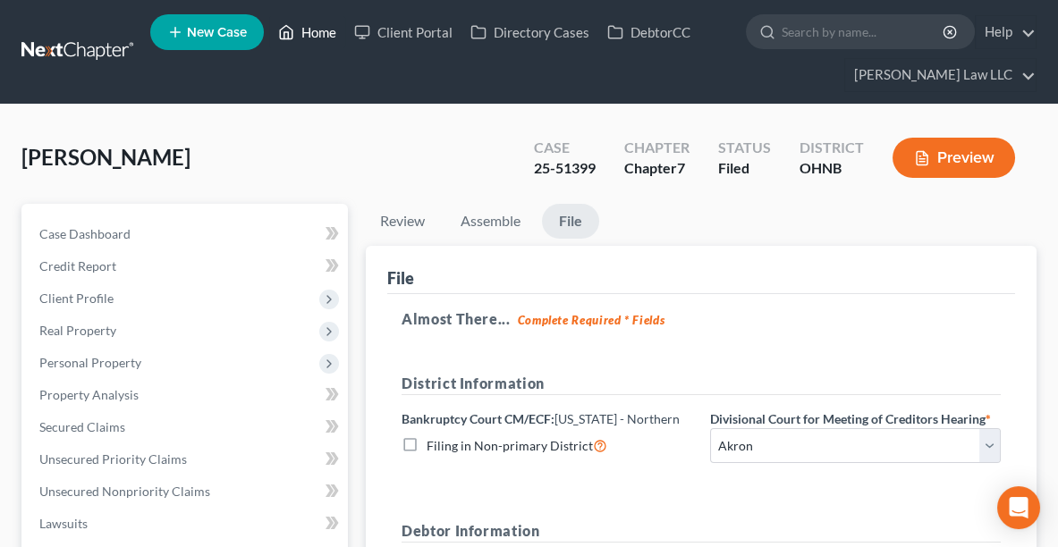
click at [324, 35] on link "Home" at bounding box center [307, 32] width 76 height 32
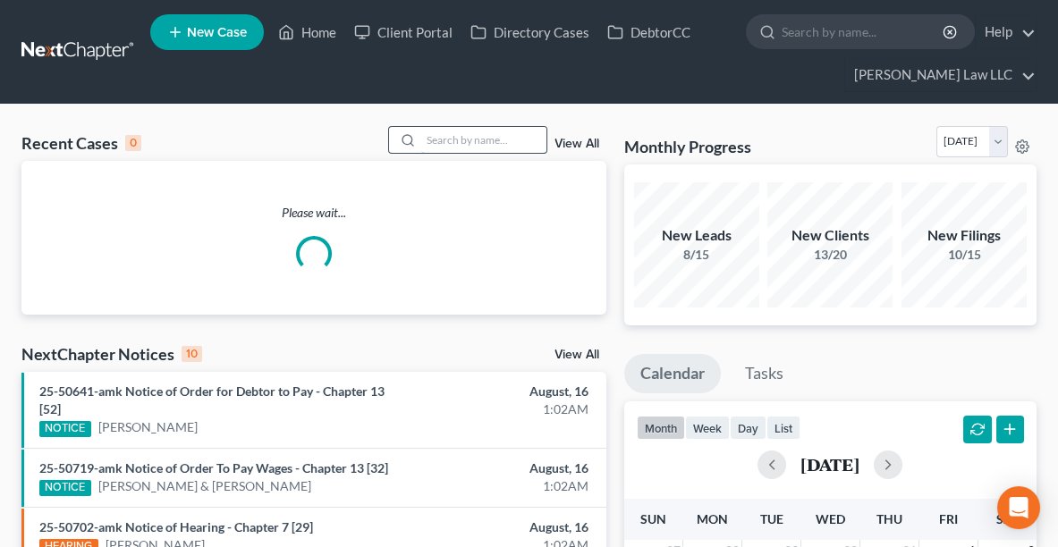
click at [448, 148] on input "search" at bounding box center [483, 140] width 125 height 26
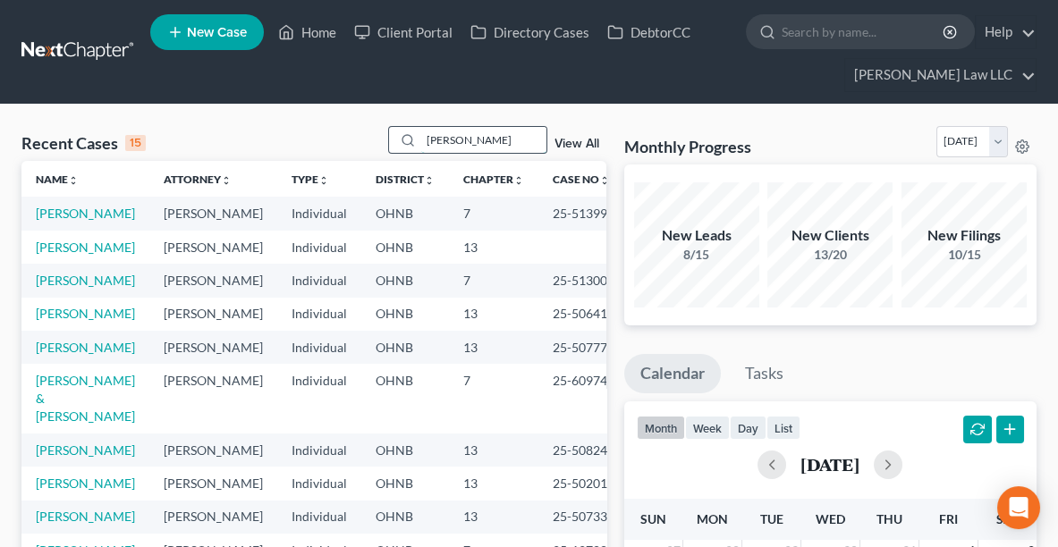
type input "[PERSON_NAME]"
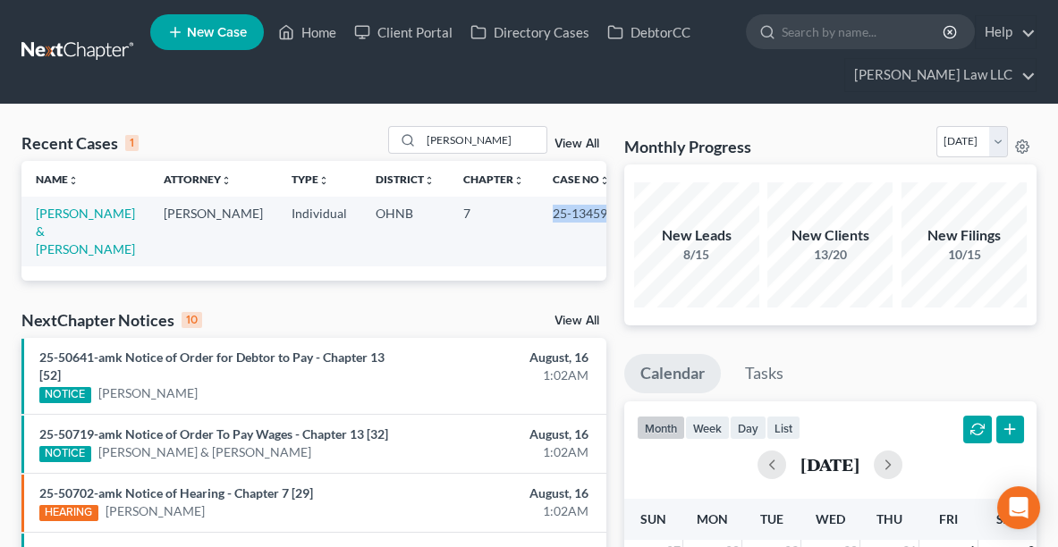
drag, startPoint x: 534, startPoint y: 211, endPoint x: 601, endPoint y: 217, distance: 67.3
click at [601, 217] on td "25-13459" at bounding box center [581, 231] width 86 height 69
copy td "25-13459"
